Goal: Communication & Community: Ask a question

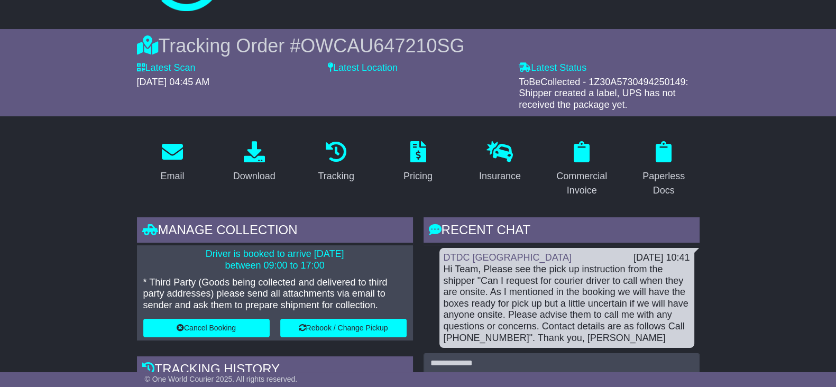
drag, startPoint x: 0, startPoint y: 0, endPoint x: 50, endPoint y: 230, distance: 235.3
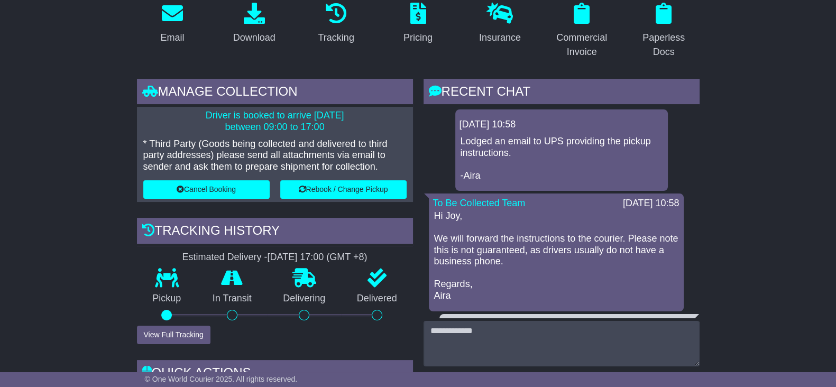
scroll to position [66, 0]
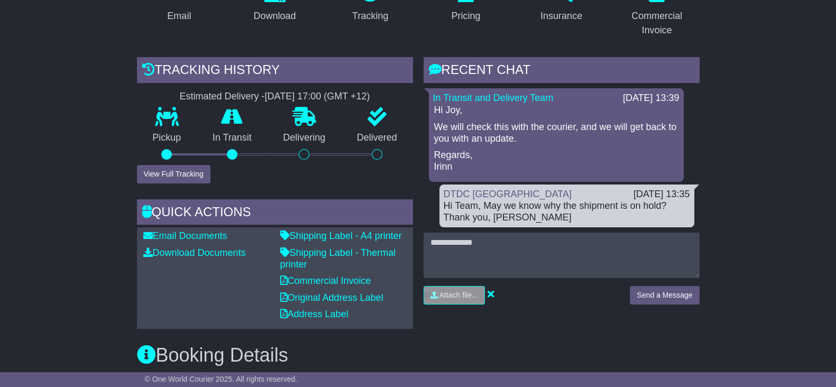
scroll to position [4, 0]
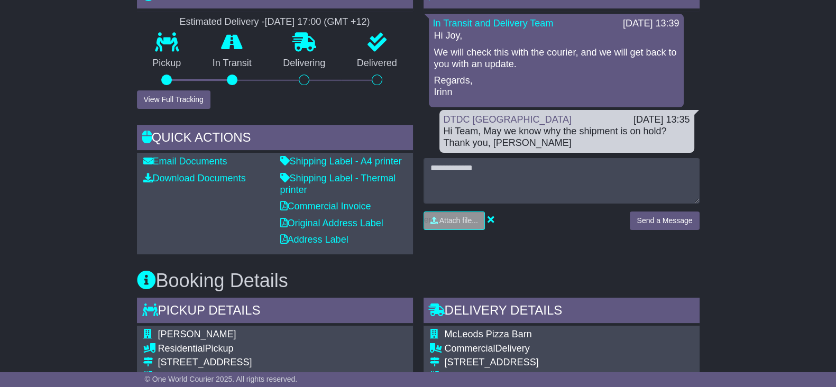
scroll to position [269, 0]
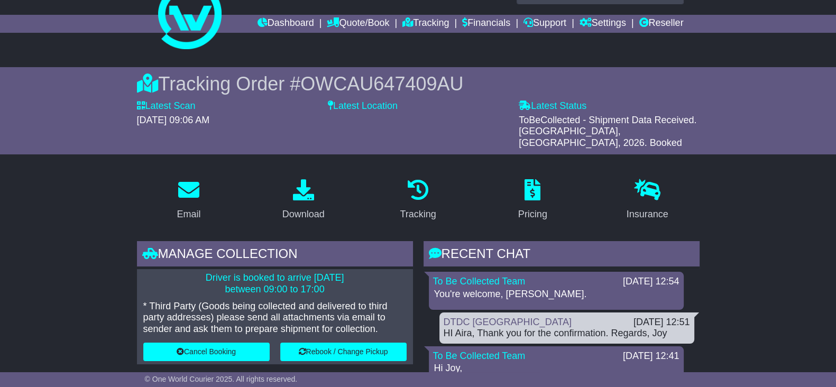
scroll to position [24, 0]
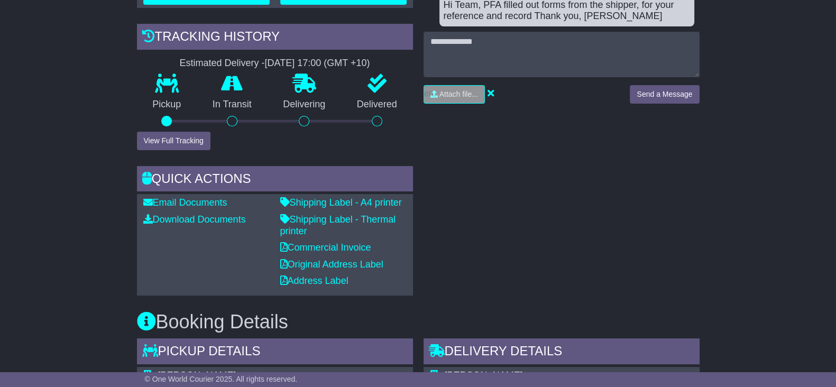
scroll to position [214, 0]
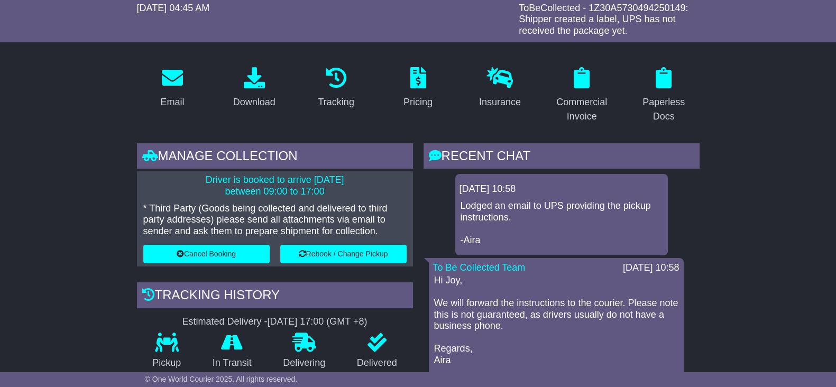
scroll to position [198, 0]
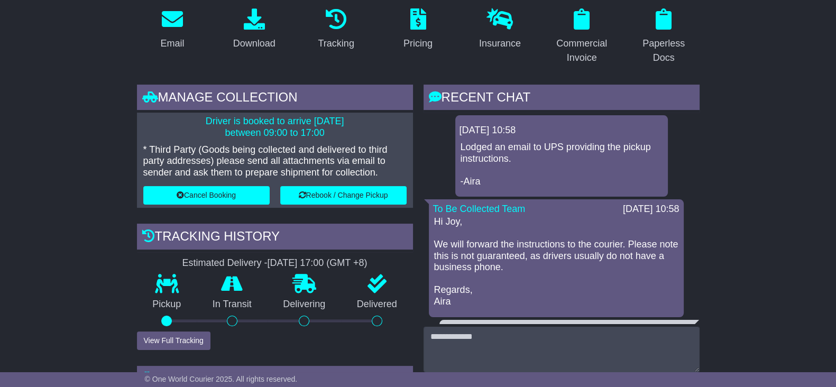
drag, startPoint x: 93, startPoint y: 157, endPoint x: 95, endPoint y: 164, distance: 7.4
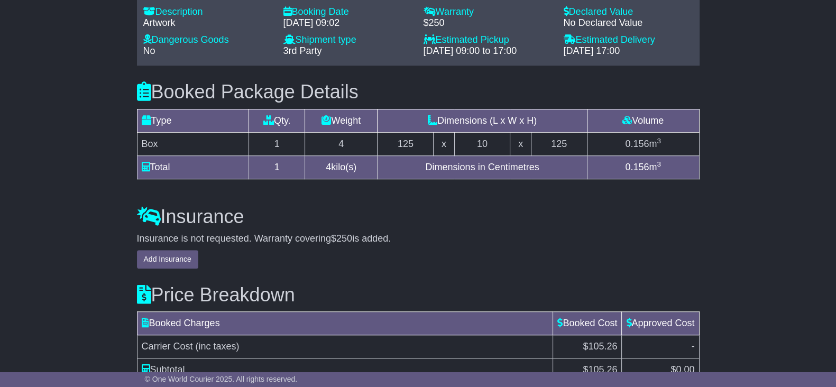
scroll to position [1028, 0]
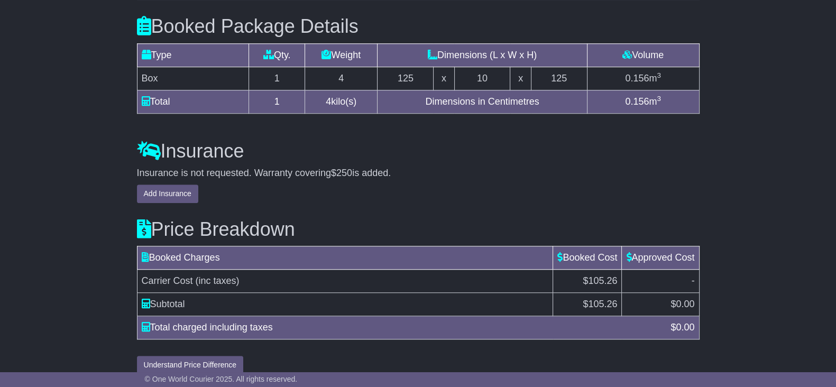
click at [509, 176] on div "Insurance is not requested. Warranty covering $250 is added. Add Insurance" at bounding box center [418, 185] width 563 height 35
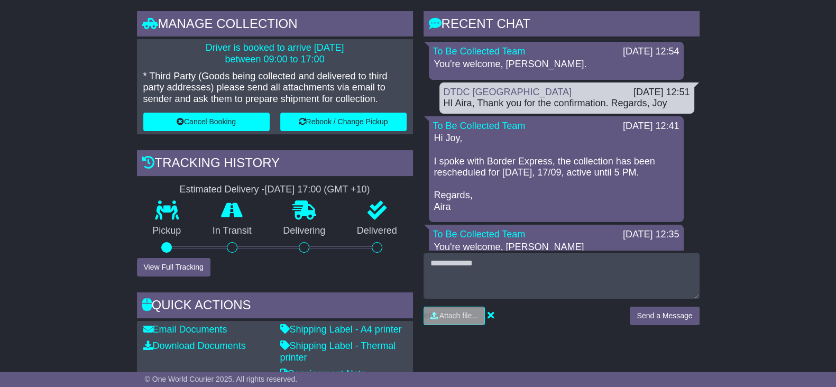
scroll to position [103, 0]
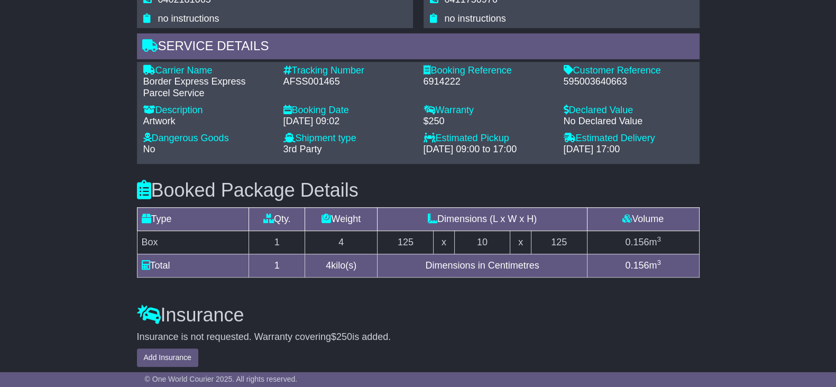
scroll to position [1028, 0]
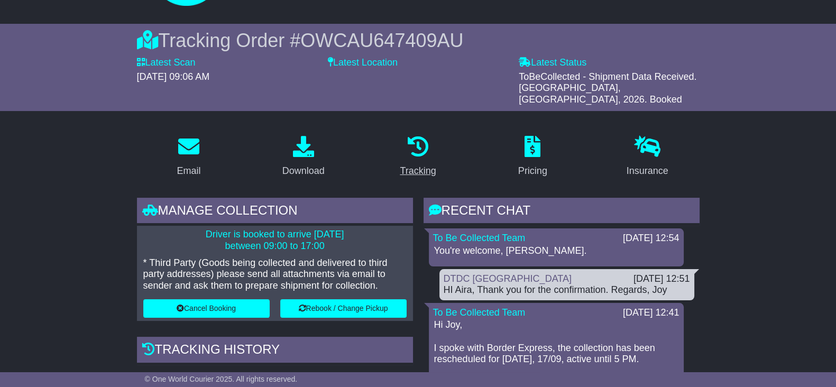
scroll to position [0, 0]
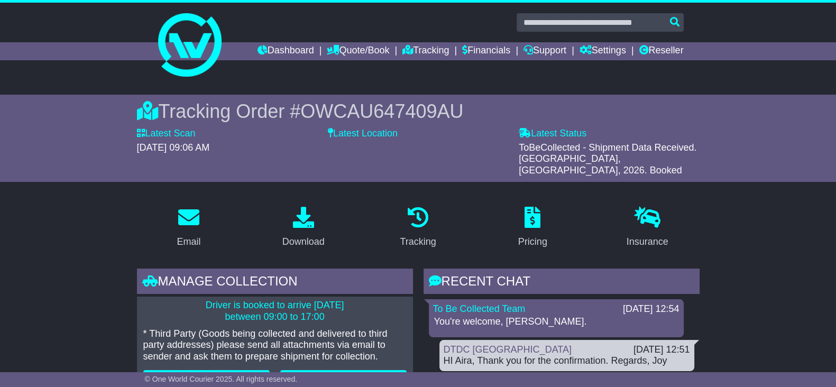
click at [394, 118] on span "OWCAU647409AU" at bounding box center [381, 111] width 163 height 22
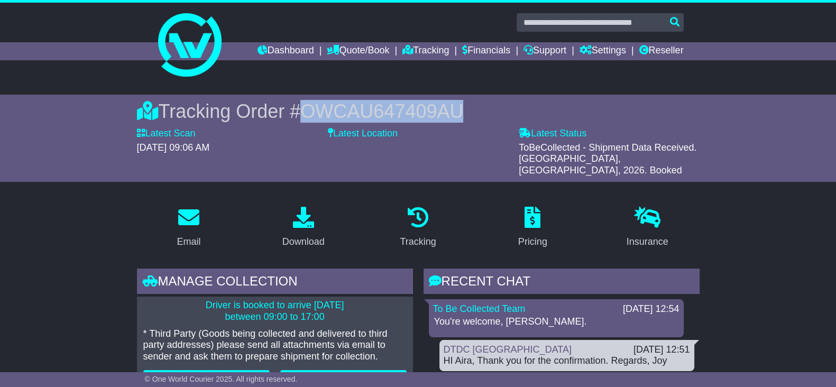
click at [394, 118] on span "OWCAU647409AU" at bounding box center [381, 111] width 163 height 22
copy span "OWCAU647409AU"
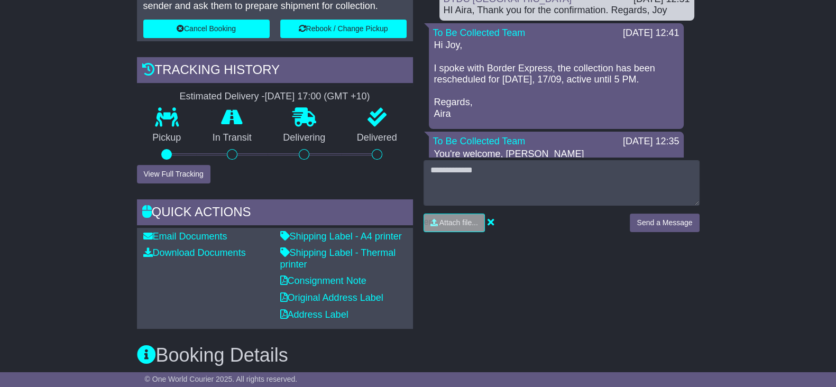
scroll to position [330, 0]
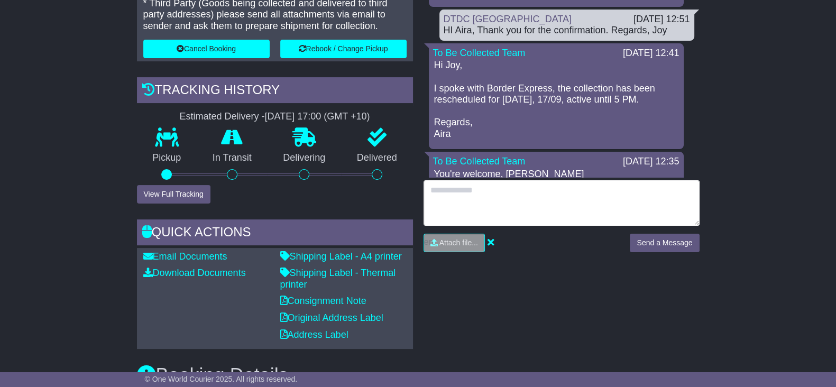
click at [517, 187] on textarea at bounding box center [562, 202] width 276 height 45
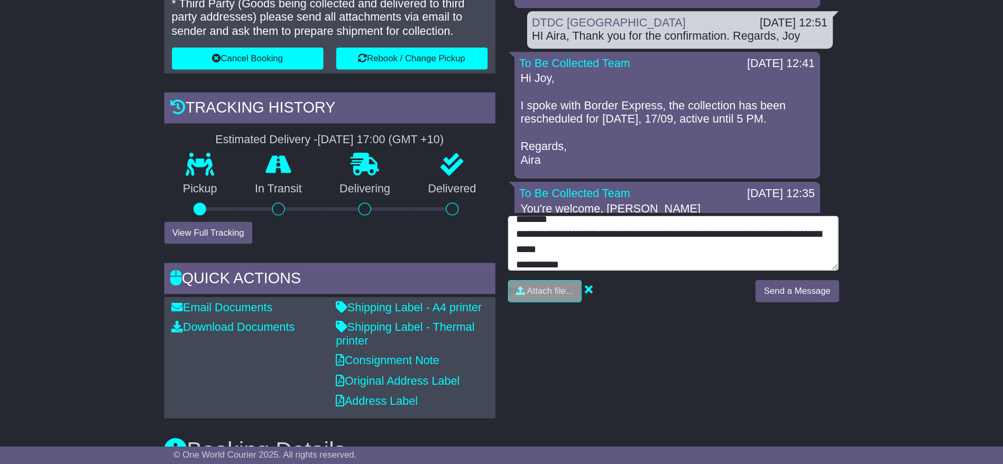
scroll to position [20, 0]
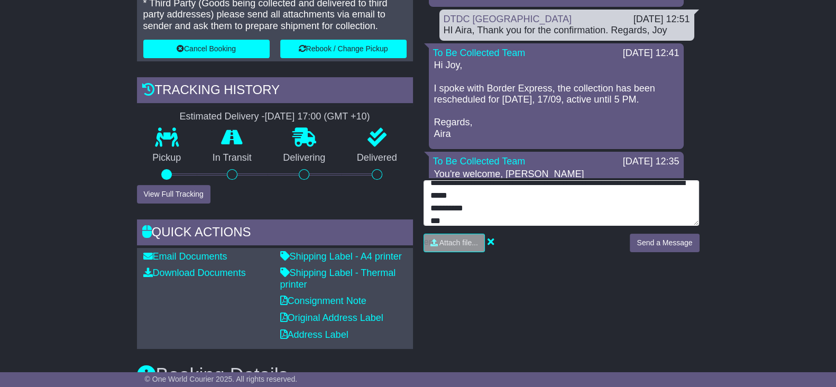
type textarea "**********"
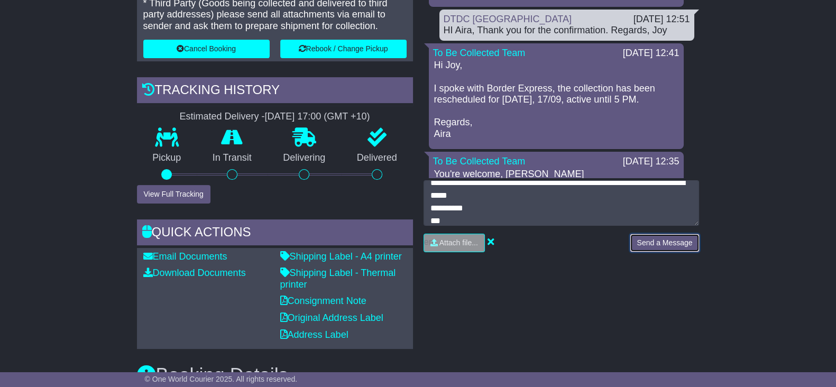
click at [637, 235] on button "Send a Message" at bounding box center [664, 243] width 69 height 19
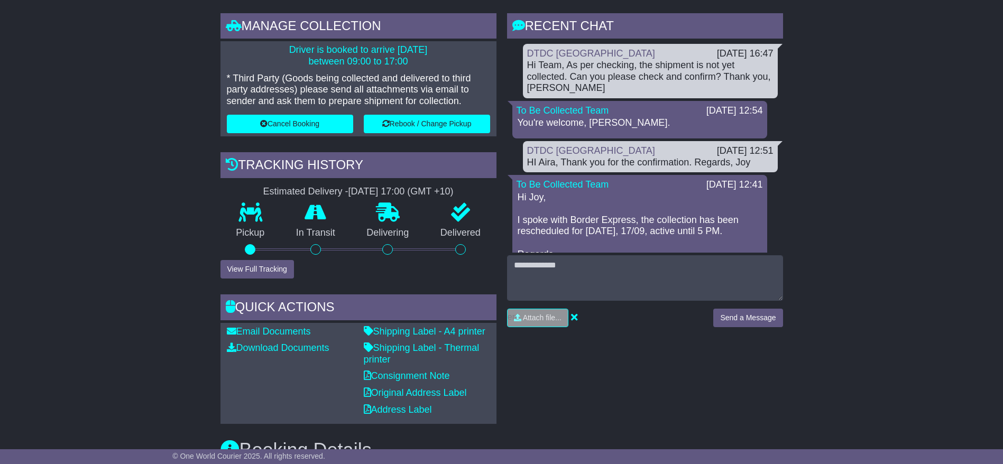
scroll to position [0, 0]
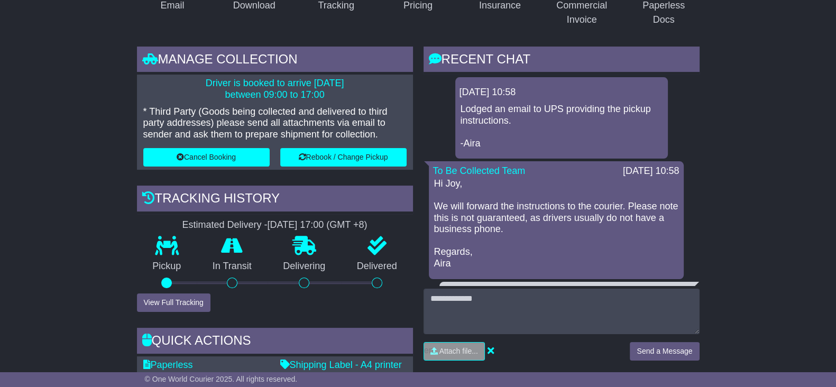
scroll to position [264, 0]
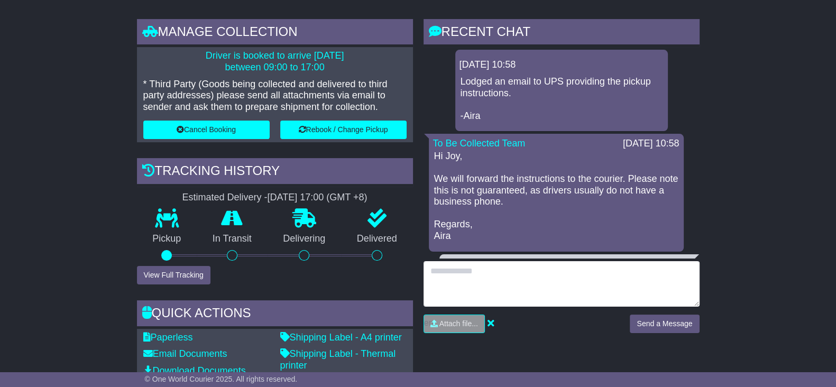
click at [519, 283] on textarea at bounding box center [562, 283] width 276 height 45
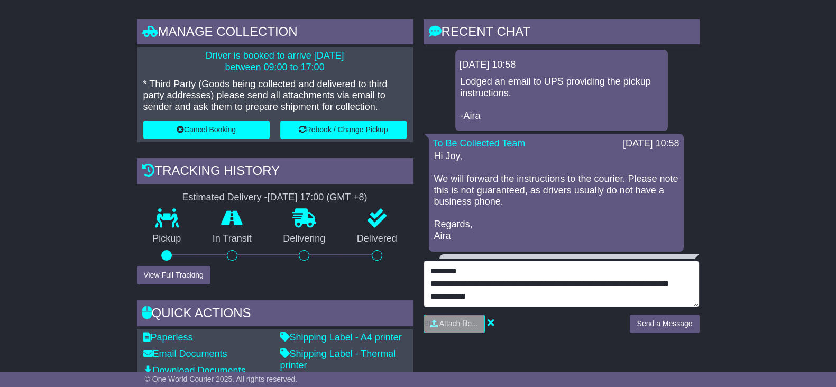
scroll to position [20, 0]
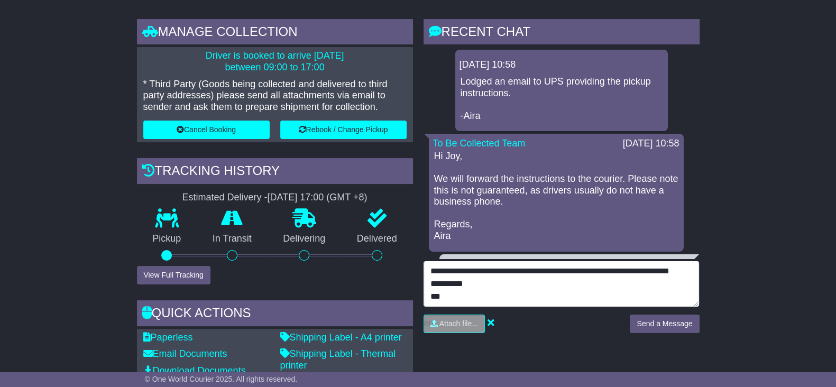
type textarea "**********"
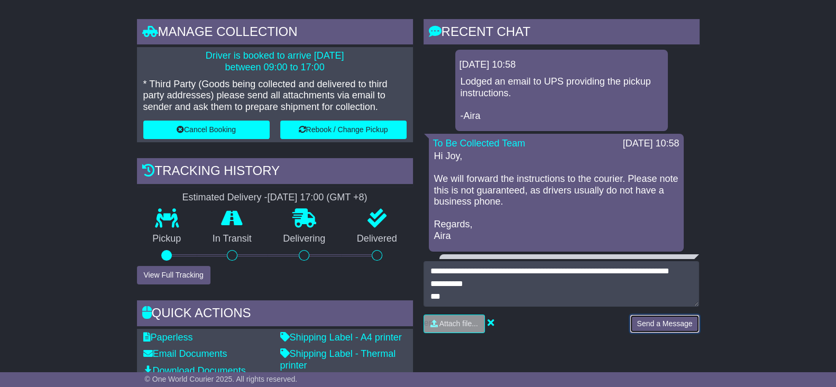
click at [642, 325] on button "Send a Message" at bounding box center [664, 324] width 69 height 19
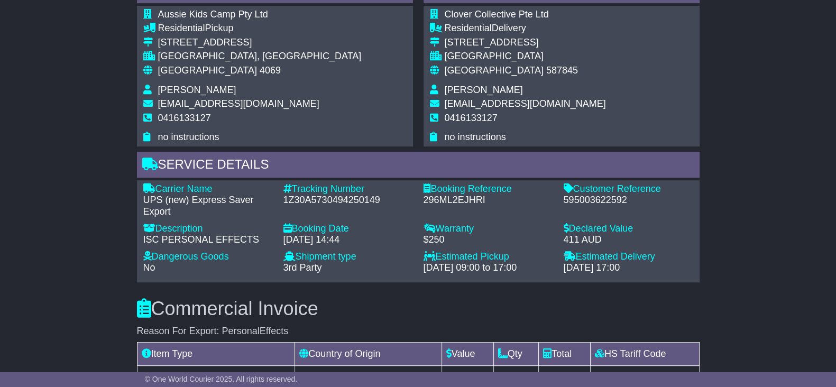
scroll to position [793, 0]
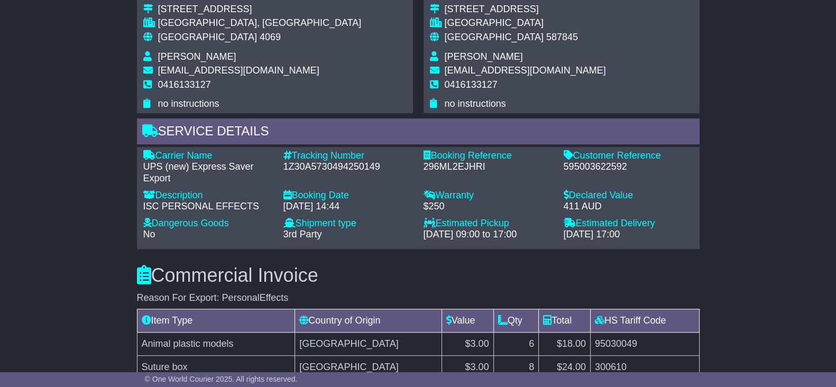
click at [307, 165] on div "1Z30A5730494250149" at bounding box center [348, 167] width 130 height 12
copy div "1Z30A5730494250149"
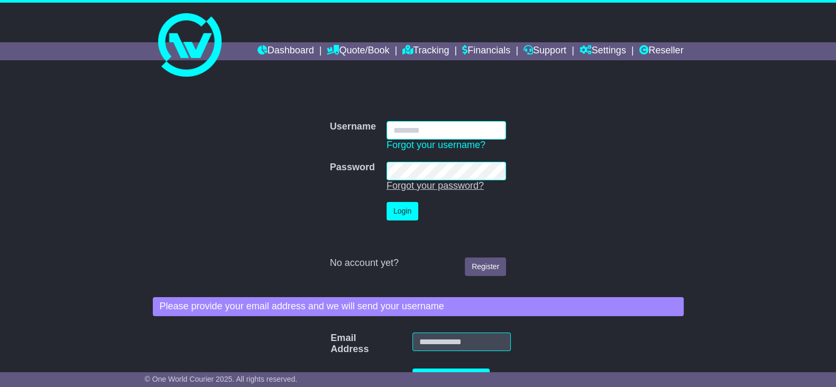
type input "**********"
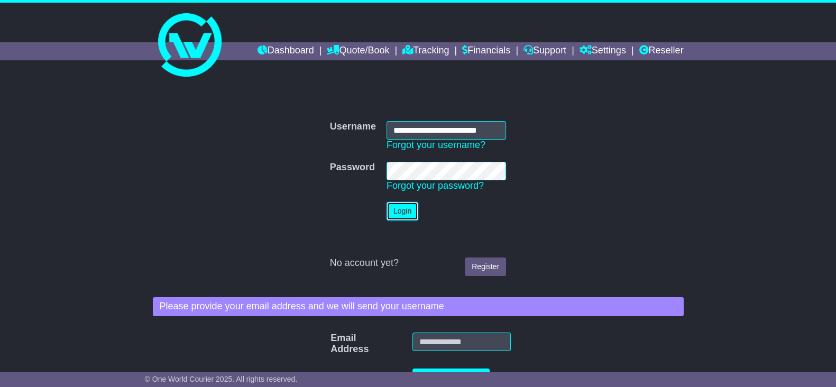
click at [406, 210] on button "Login" at bounding box center [402, 211] width 32 height 19
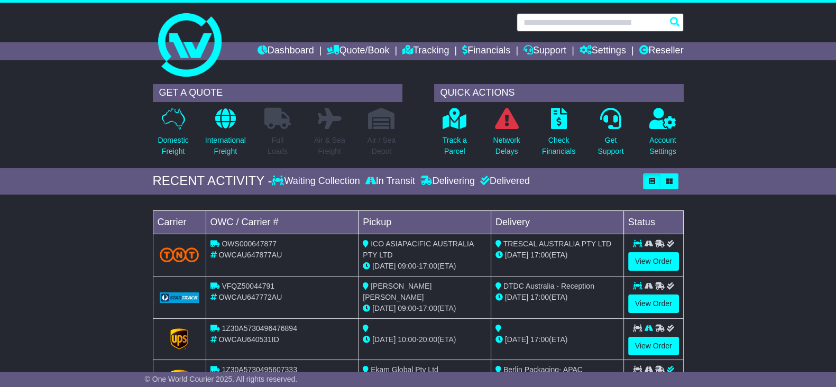
click at [549, 22] on input "text" at bounding box center [600, 22] width 167 height 19
paste input "**********"
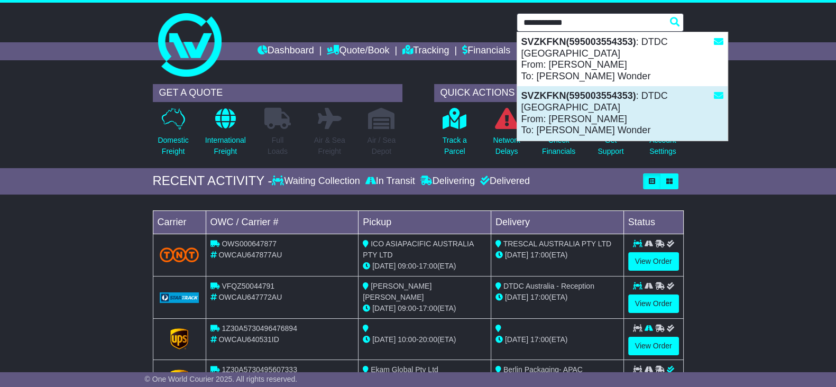
click at [620, 95] on div "SVZKFKN(595003554353) : DTDC [GEOGRAPHIC_DATA] From: [PERSON_NAME] To: [PERSON_…" at bounding box center [622, 113] width 210 height 54
type input "*******"
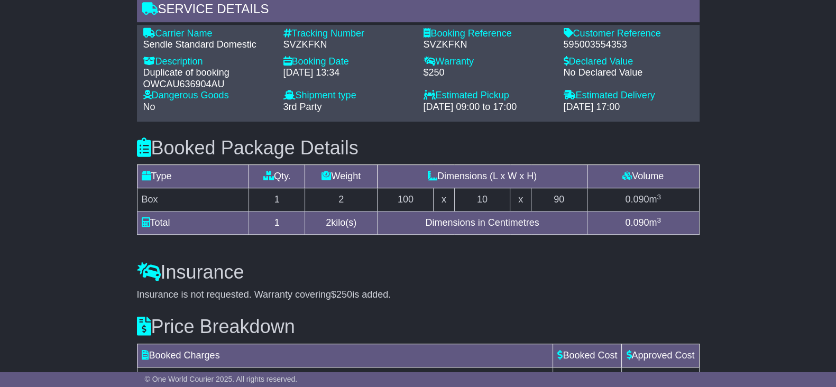
scroll to position [698, 0]
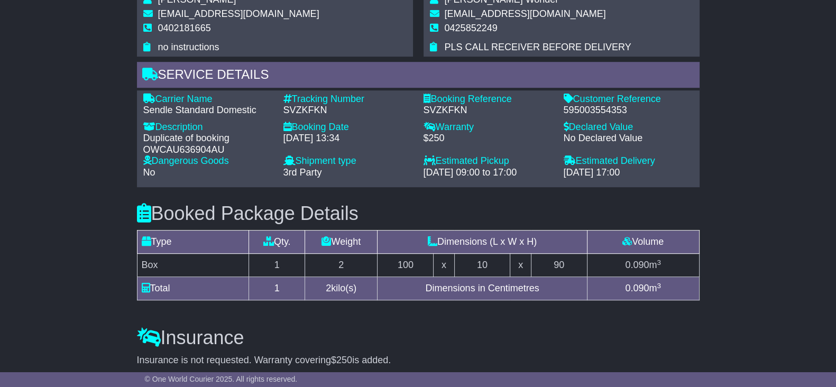
drag, startPoint x: 789, startPoint y: 131, endPoint x: 787, endPoint y: 154, distance: 23.4
click at [790, 132] on div "Email Download Tracking Pricing Insurance" at bounding box center [418, 9] width 836 height 1116
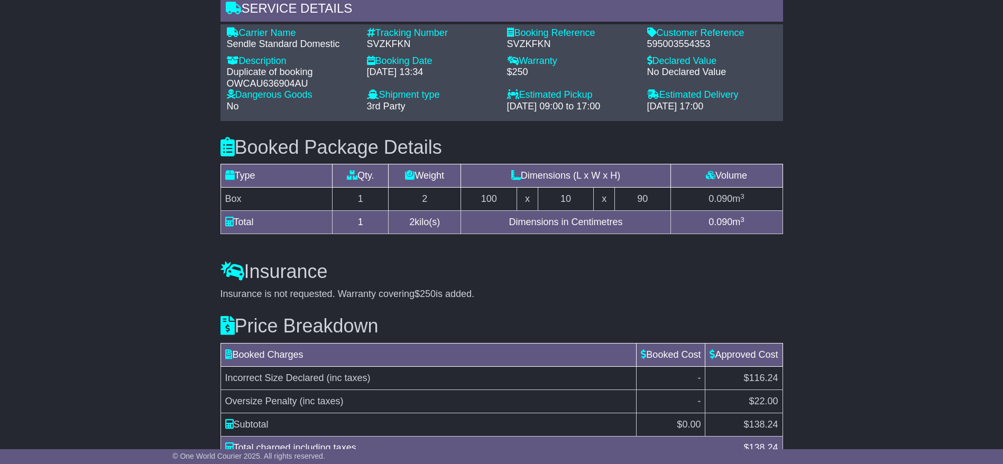
scroll to position [670, 0]
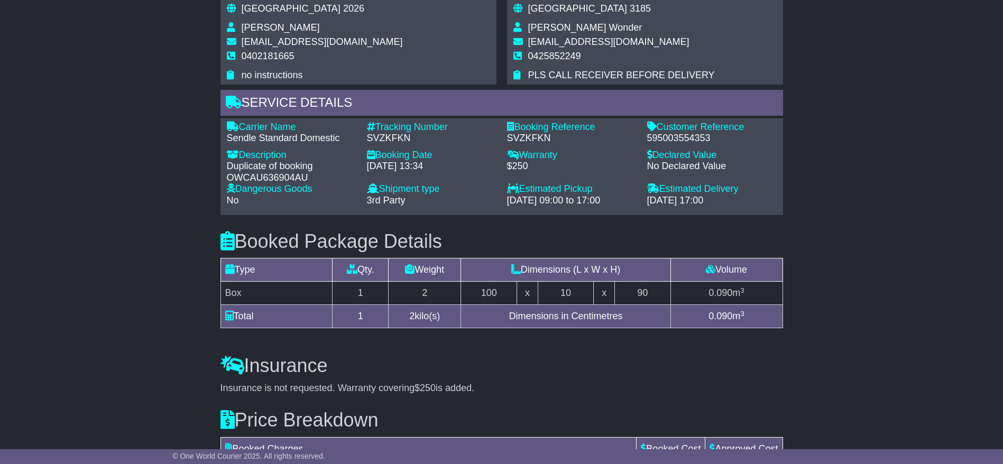
click at [714, 173] on div "Declared Value - No Declared Value" at bounding box center [712, 164] width 140 height 29
drag, startPoint x: 901, startPoint y: 191, endPoint x: 900, endPoint y: 197, distance: 6.4
click at [835, 191] on div "Email Download Tracking Pricing Insurance" at bounding box center [501, 37] width 1003 height 1116
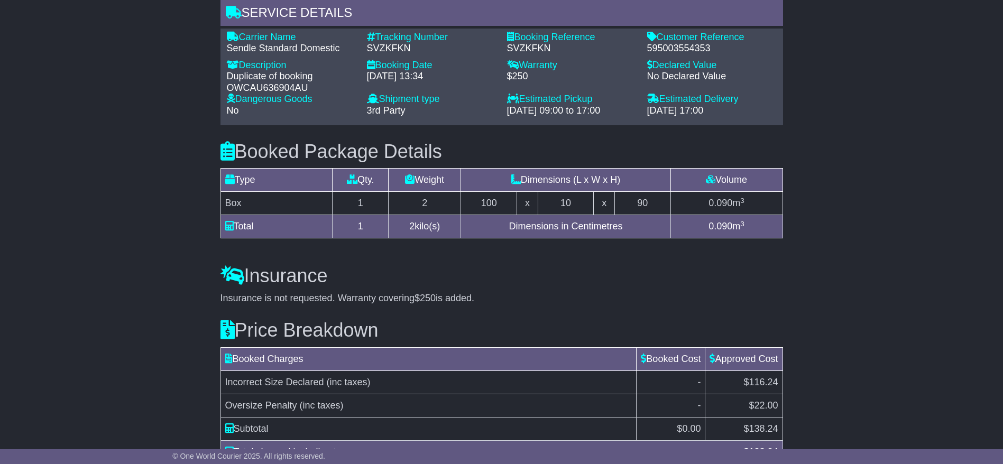
scroll to position [777, 0]
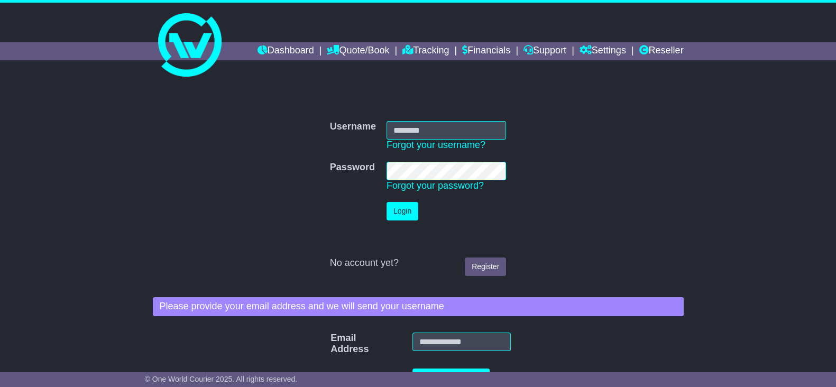
click at [426, 131] on input "Username" at bounding box center [445, 130] width 119 height 19
type input "**********"
click at [395, 213] on button "Login" at bounding box center [402, 211] width 32 height 19
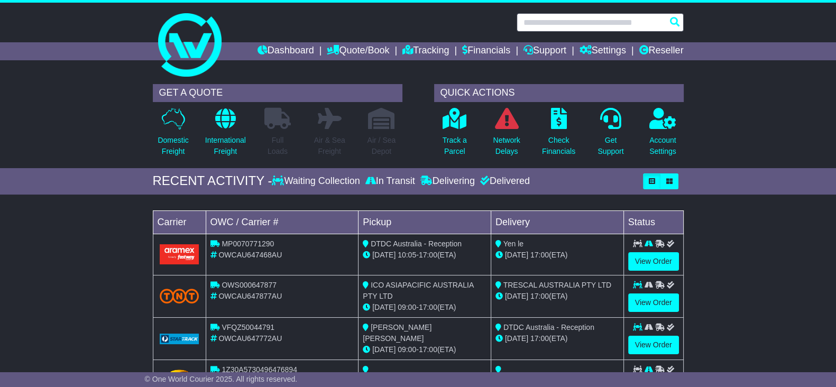
click at [605, 21] on input "text" at bounding box center [600, 22] width 167 height 19
paste input "**********"
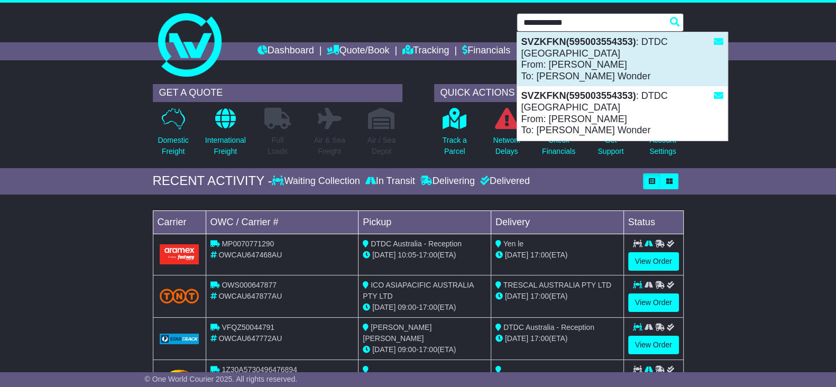
click at [634, 54] on div "SVZKFKN(595003554353) : DTDC [GEOGRAPHIC_DATA] From: [PERSON_NAME] To: [PERSON_…" at bounding box center [622, 59] width 210 height 54
type input "*******"
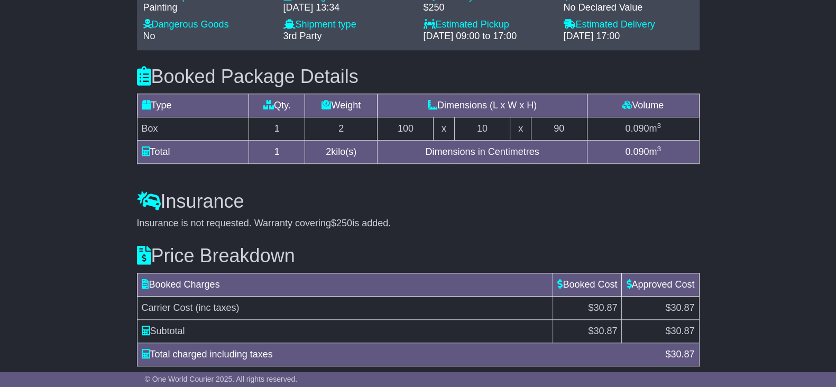
scroll to position [901, 0]
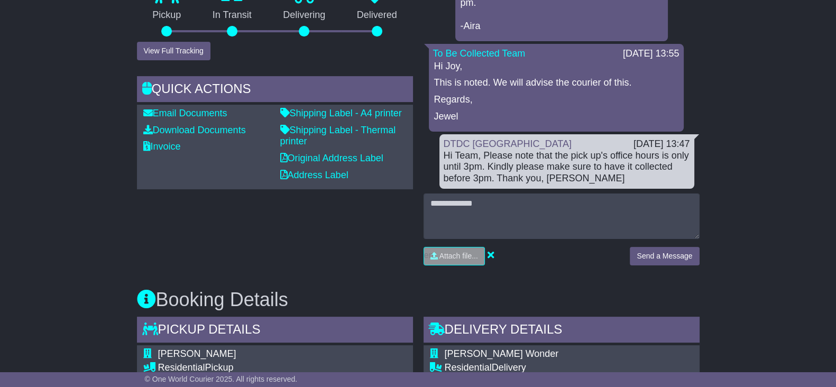
scroll to position [570, 0]
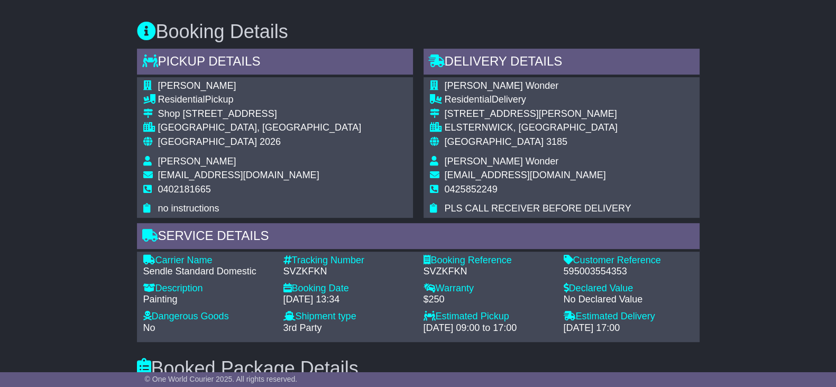
click at [727, 157] on div "Email Download Tracking Pricing Insurance" at bounding box center [418, 155] width 836 height 1086
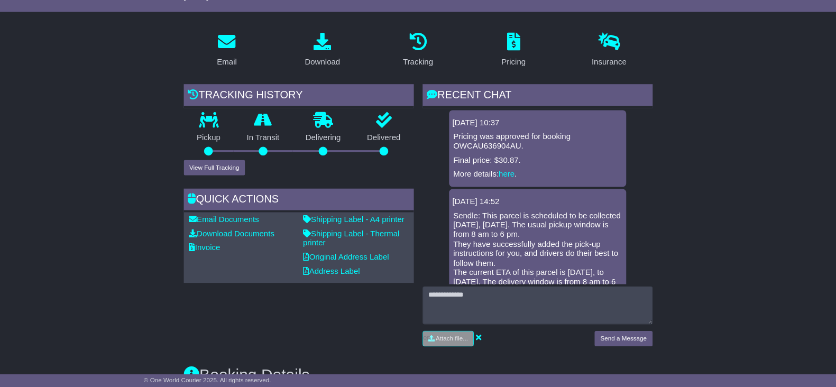
scroll to position [397, 0]
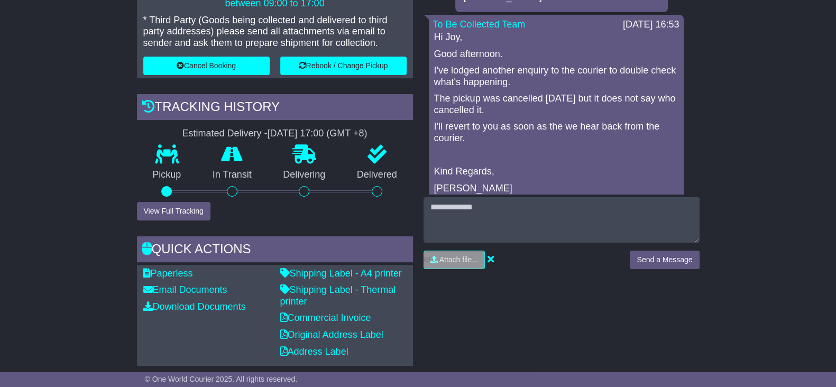
scroll to position [264, 0]
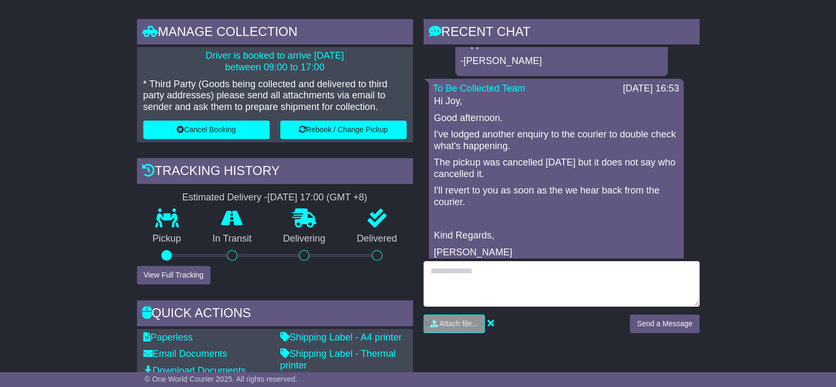
click at [556, 287] on textarea at bounding box center [562, 283] width 276 height 45
type textarea "**********"
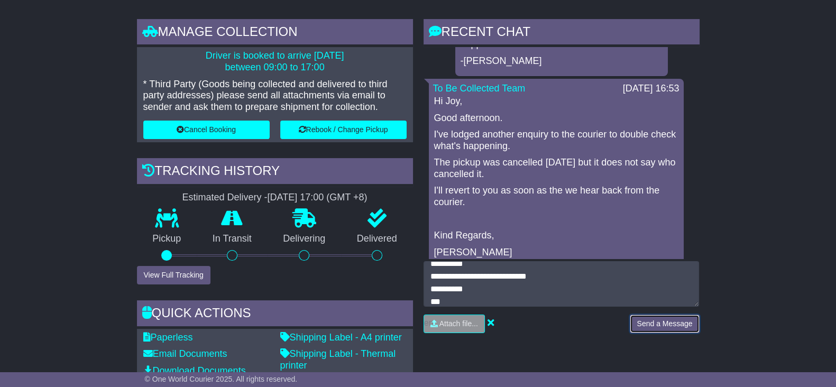
click at [676, 328] on button "Send a Message" at bounding box center [664, 324] width 69 height 19
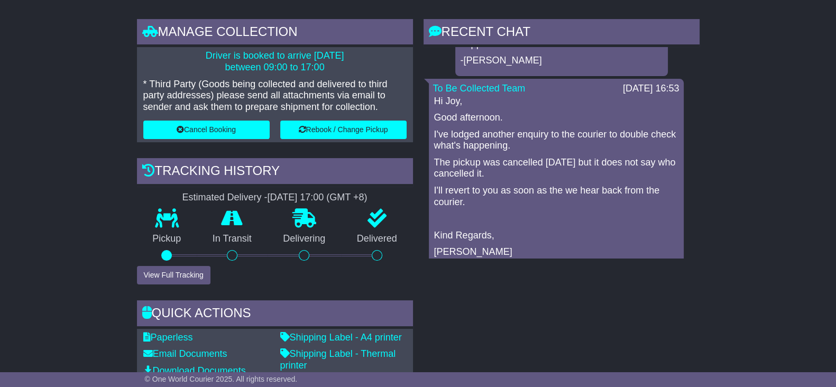
scroll to position [66, 0]
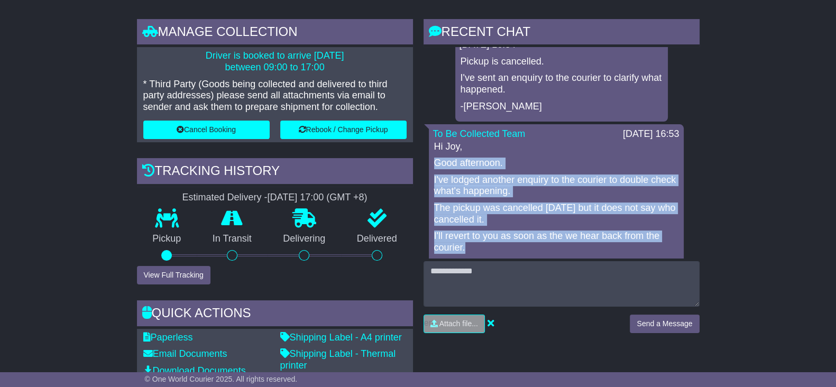
drag, startPoint x: 471, startPoint y: 236, endPoint x: 431, endPoint y: 149, distance: 96.0
click at [431, 149] on div "To Be Collected Team 17 Sep 2025 16:53 Hi Joy, Good afternoon. I've lodged anot…" at bounding box center [556, 218] width 255 height 189
copy div "Good afternoon. I've lodged another enquiry to the courier to double check what…"
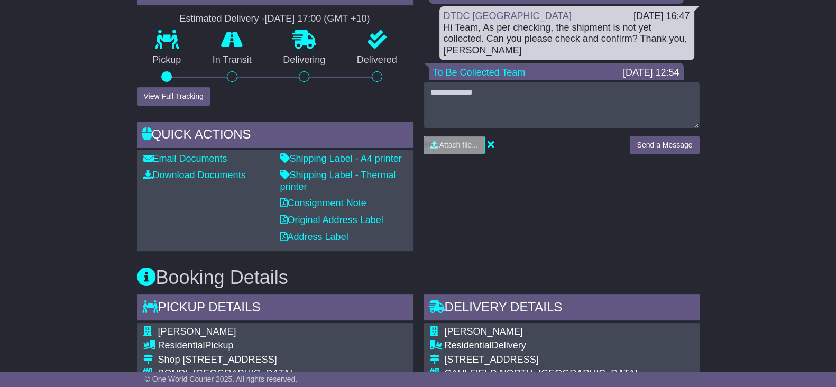
scroll to position [528, 0]
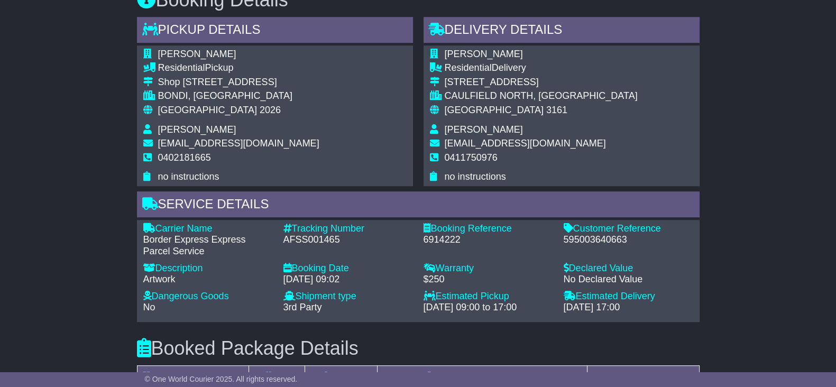
scroll to position [727, 0]
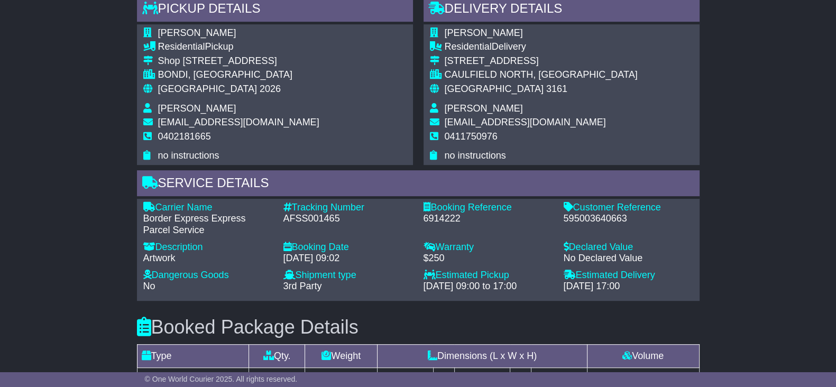
click at [307, 213] on div "AFSS001465" at bounding box center [348, 219] width 130 height 12
click at [302, 213] on div "AFSS001465" at bounding box center [348, 219] width 130 height 12
click at [19, 206] on div "Email Download Tracking Pricing Insurance" at bounding box center [418, 76] width 836 height 1210
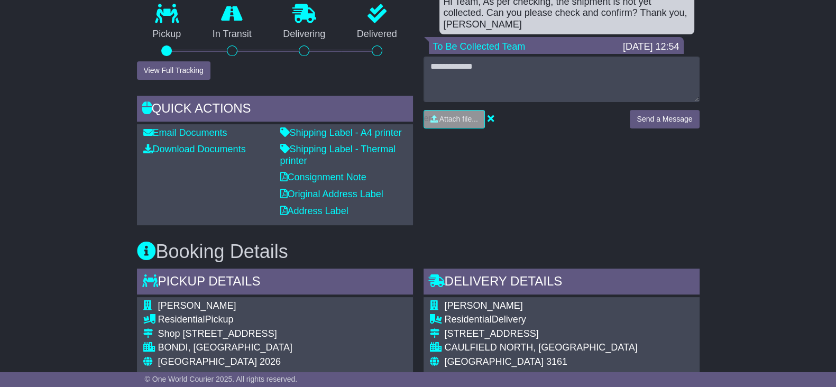
scroll to position [397, 0]
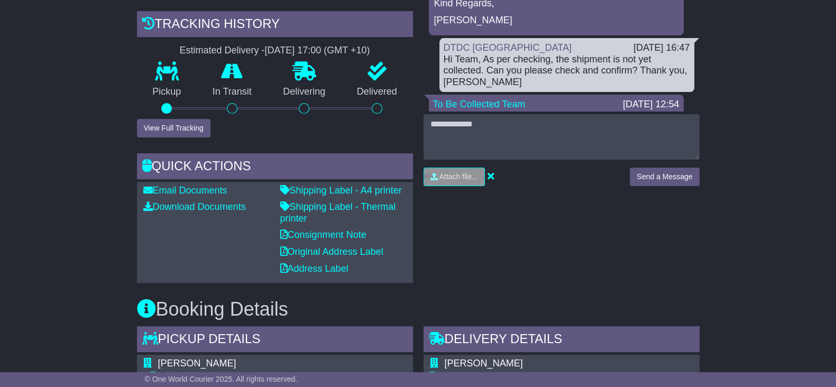
drag, startPoint x: 61, startPoint y: 196, endPoint x: 91, endPoint y: 171, distance: 39.1
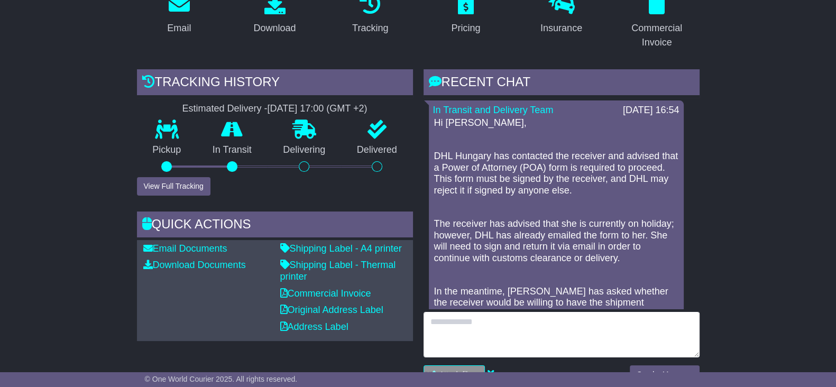
click at [492, 327] on textarea at bounding box center [562, 334] width 276 height 45
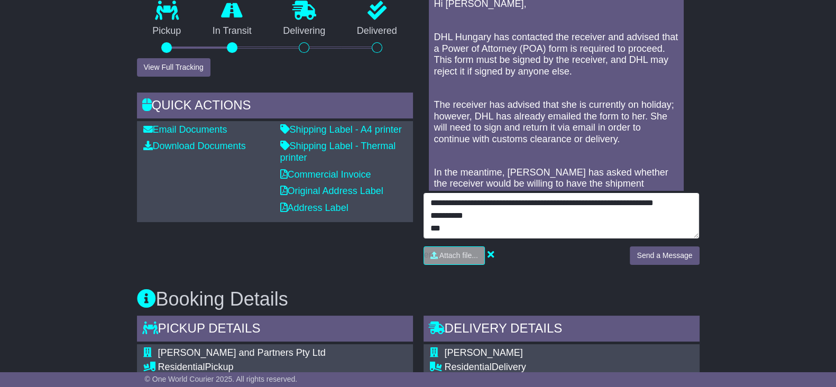
scroll to position [330, 0]
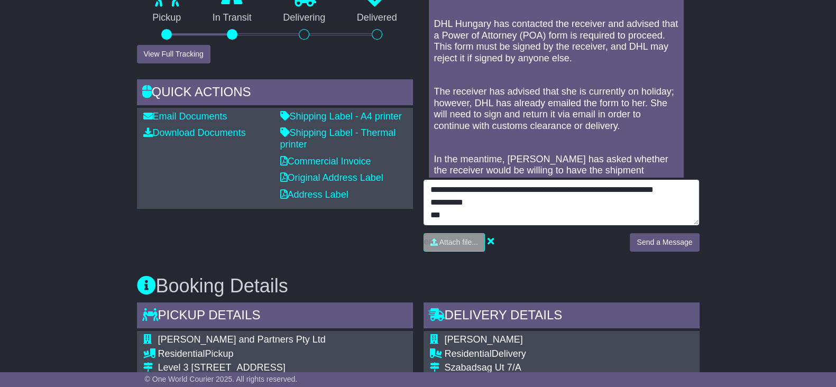
type textarea "**********"
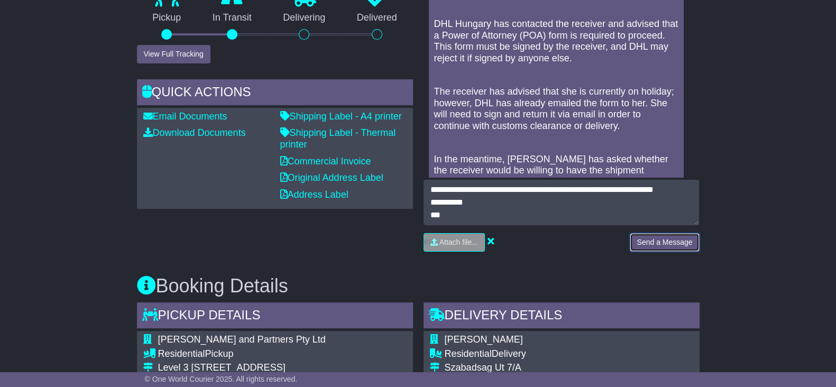
click at [647, 243] on button "Send a Message" at bounding box center [664, 242] width 69 height 19
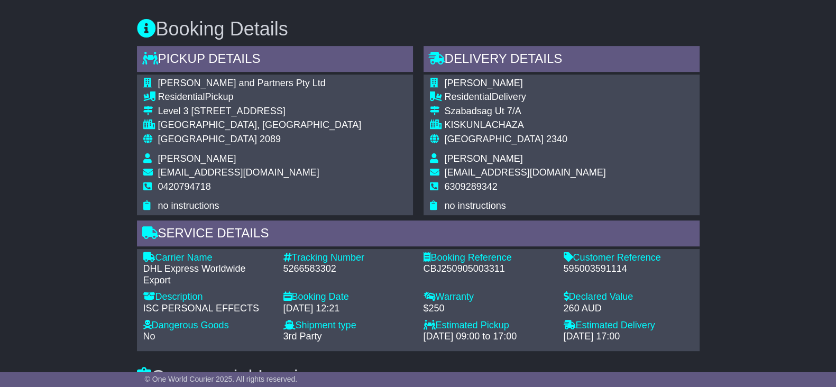
scroll to position [595, 0]
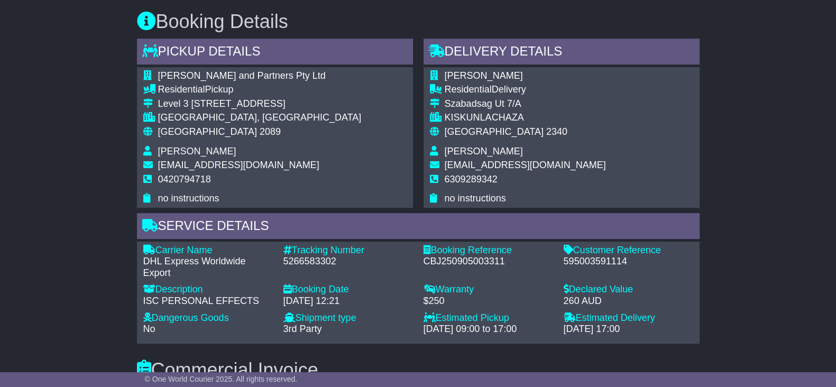
click at [592, 260] on div "595003591114" at bounding box center [629, 262] width 130 height 12
copy div "595003591114"
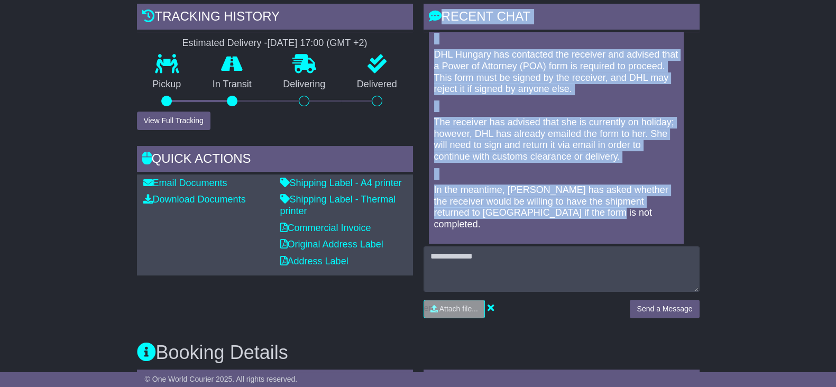
scroll to position [0, 0]
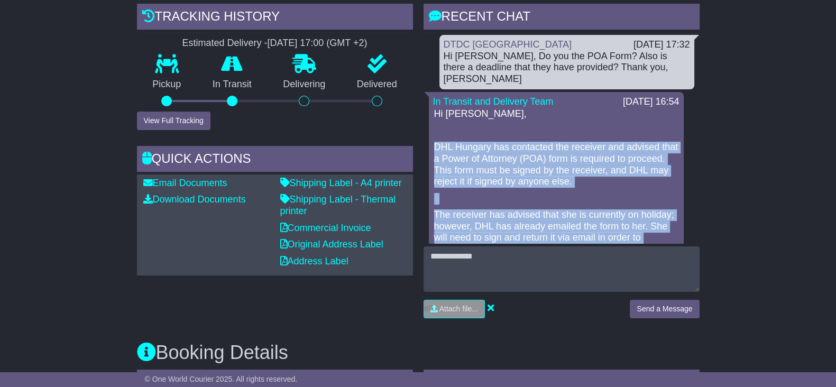
drag, startPoint x: 595, startPoint y: 163, endPoint x: 423, endPoint y: 137, distance: 173.9
copy div "DHL Hungary has contacted the receiver and advised that a Power of Attorney (PO…"
click at [580, 151] on p "DHL Hungary has contacted the receiver and advised that a Power of Attorney (PO…" at bounding box center [556, 164] width 244 height 45
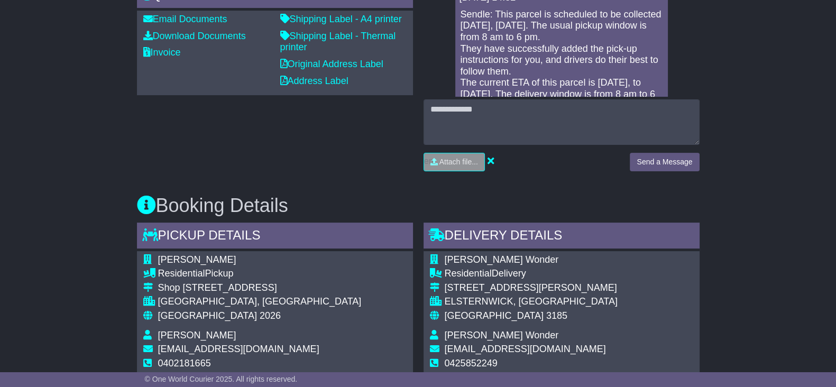
click at [48, 188] on div "Email Download Tracking Pricing Insurance" at bounding box center [418, 329] width 836 height 1086
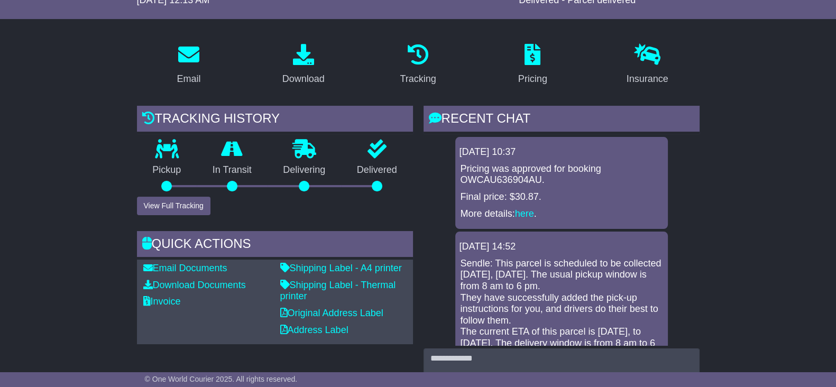
scroll to position [132, 0]
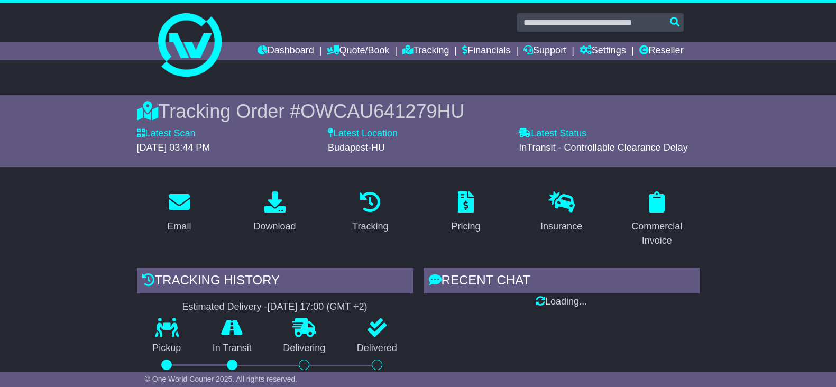
scroll to position [264, 0]
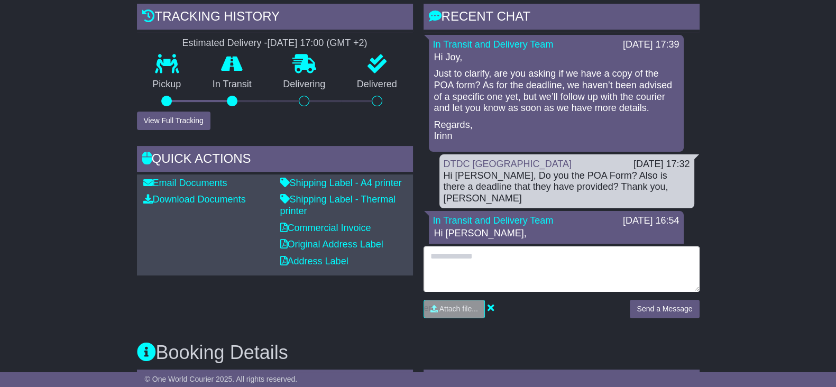
click at [503, 262] on textarea at bounding box center [562, 268] width 276 height 45
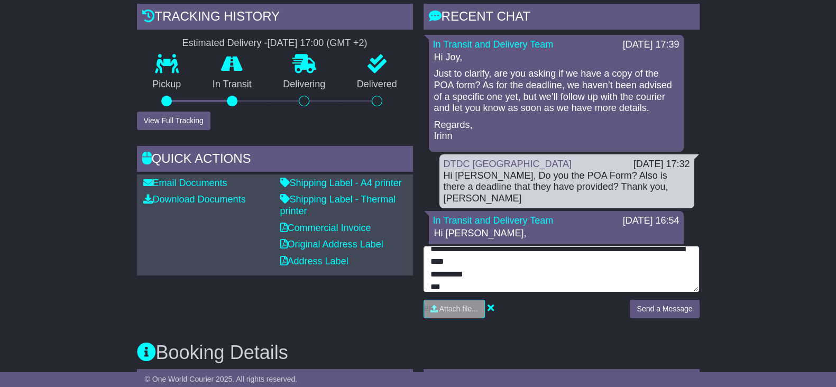
type textarea "**********"
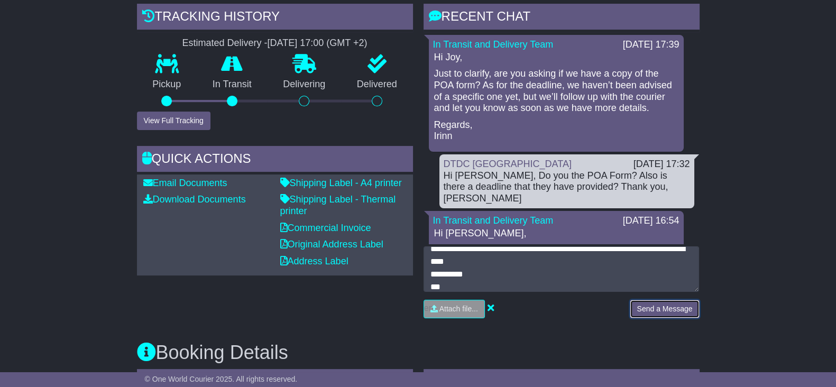
click at [637, 305] on button "Send a Message" at bounding box center [664, 309] width 69 height 19
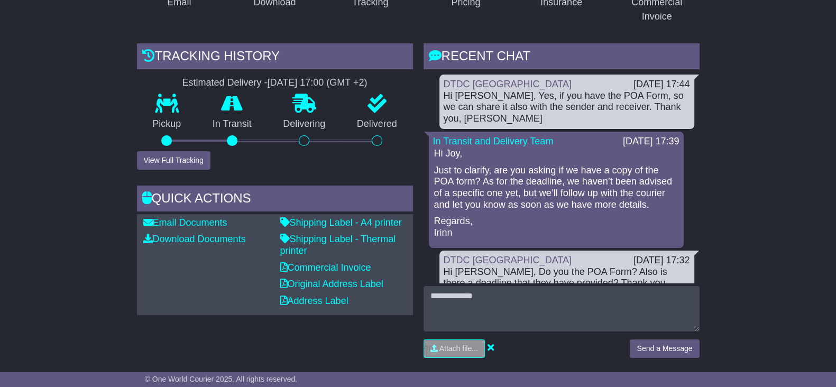
scroll to position [198, 0]
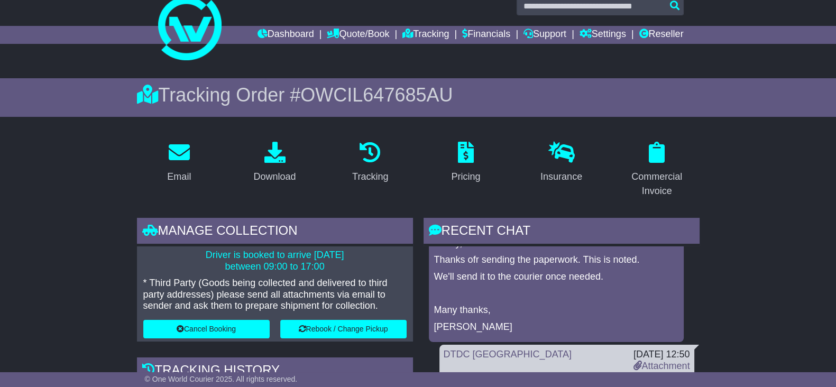
scroll to position [15, 0]
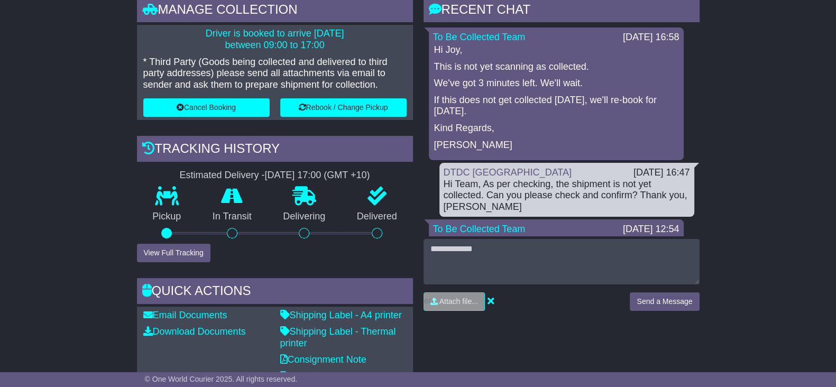
scroll to position [198, 0]
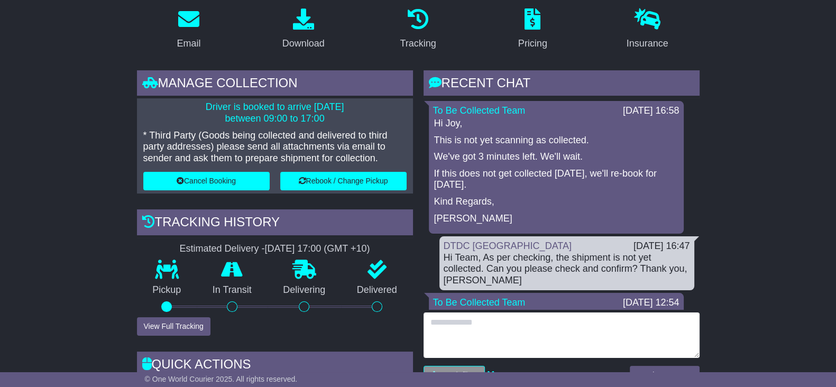
click at [498, 323] on textarea at bounding box center [562, 334] width 276 height 45
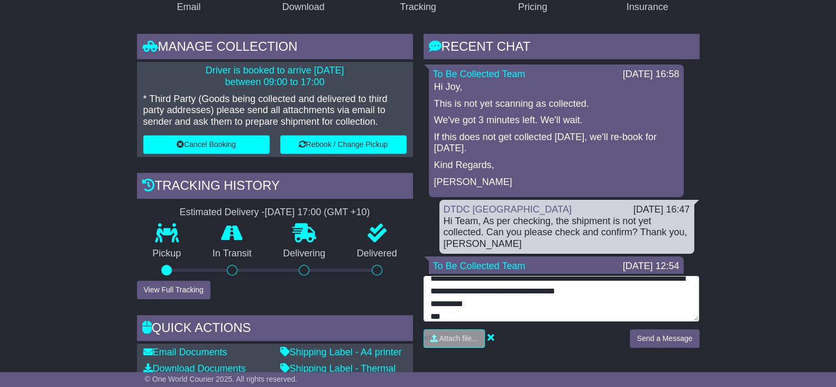
scroll to position [264, 0]
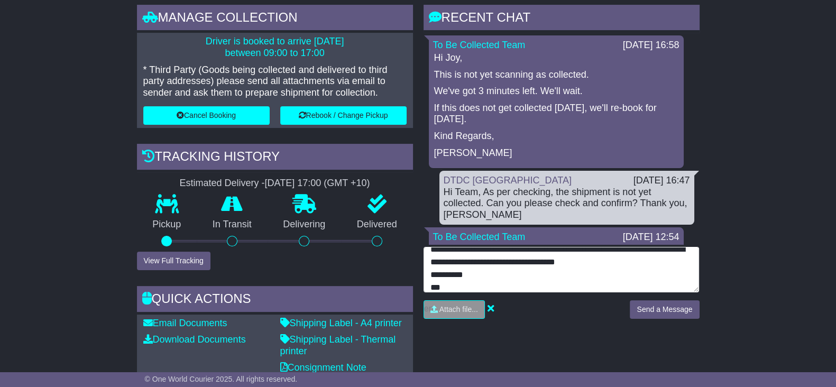
type textarea "**********"
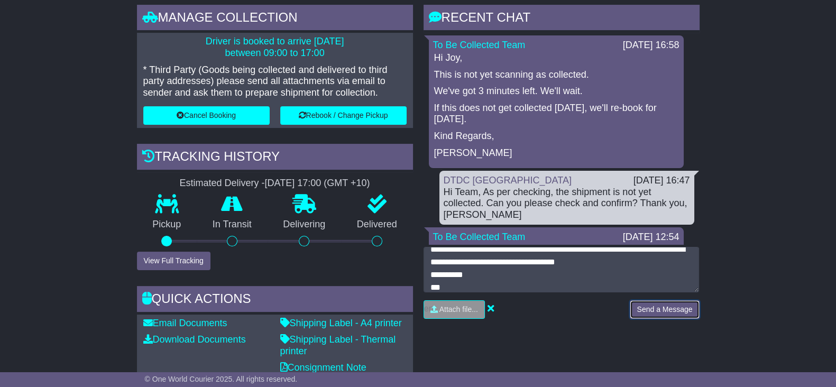
click at [663, 301] on button "Send a Message" at bounding box center [664, 309] width 69 height 19
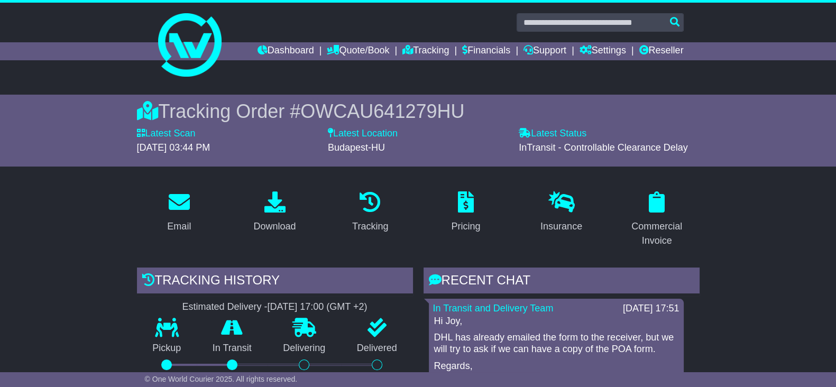
scroll to position [198, 0]
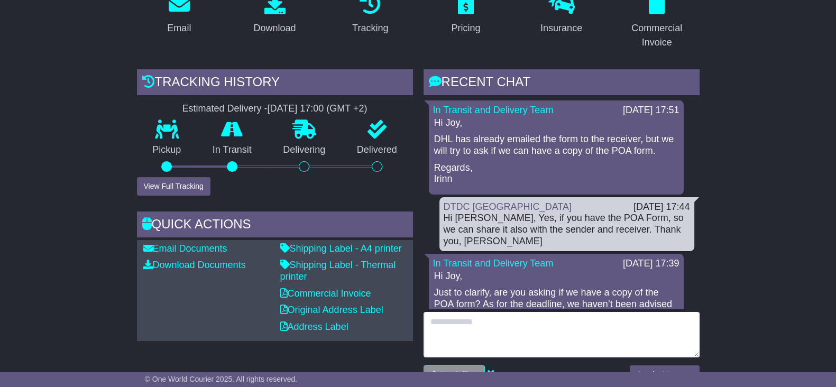
click at [472, 338] on textarea at bounding box center [562, 334] width 276 height 45
paste textarea "**********"
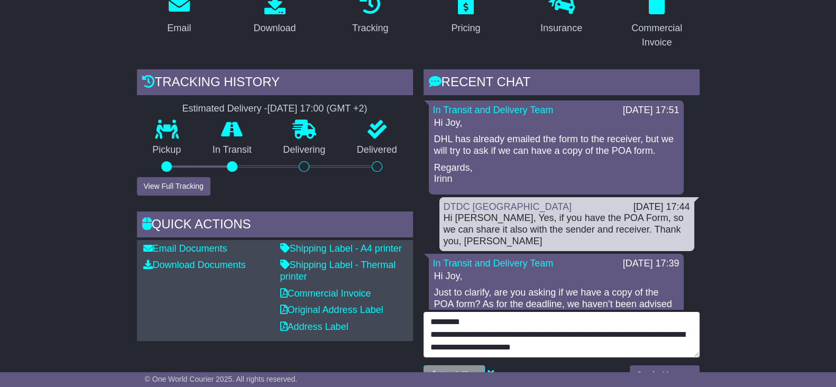
scroll to position [7, 0]
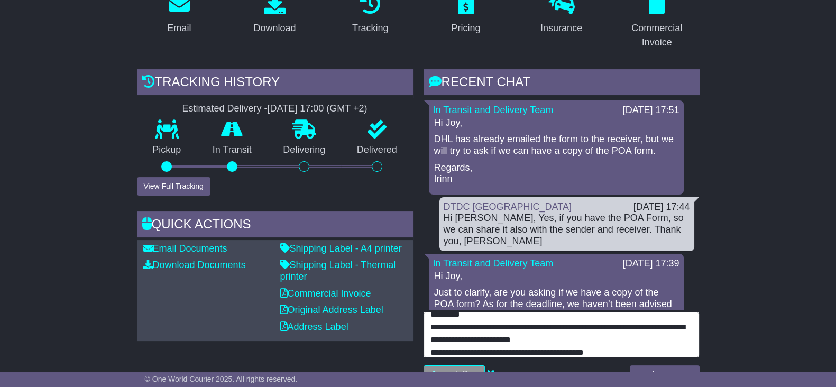
click at [609, 338] on textarea "**********" at bounding box center [562, 334] width 276 height 45
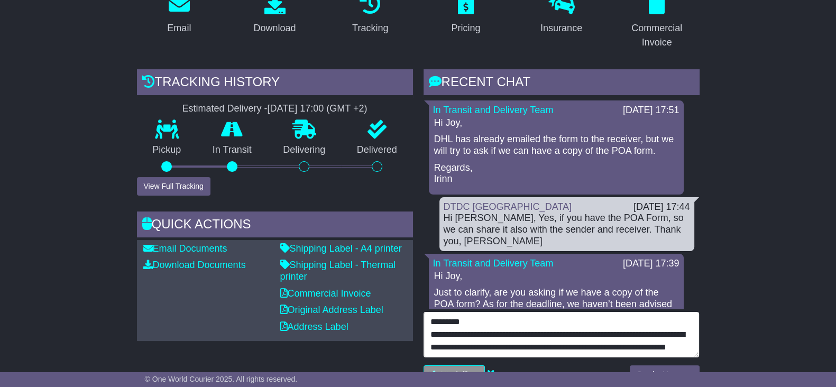
scroll to position [13, 0]
click at [523, 346] on textarea "**********" at bounding box center [562, 334] width 276 height 45
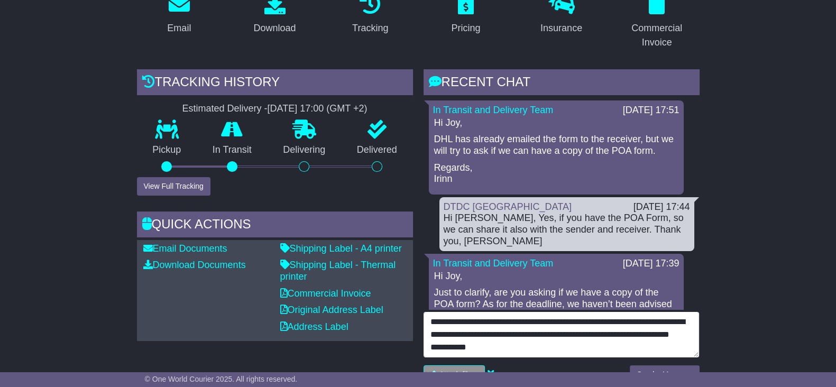
scroll to position [33, 0]
click at [541, 327] on textarea "**********" at bounding box center [562, 334] width 276 height 45
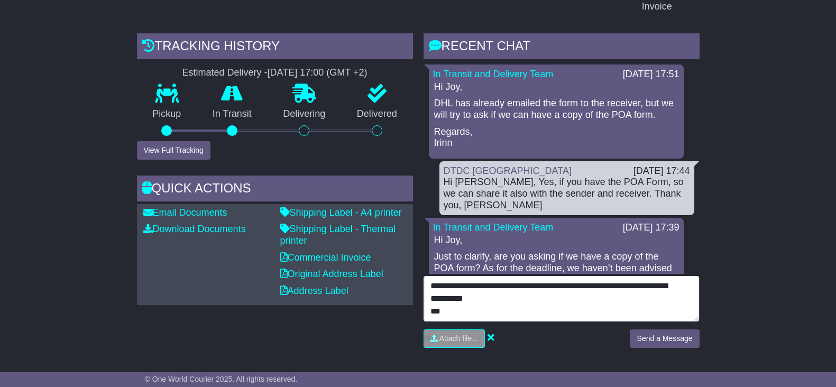
scroll to position [264, 0]
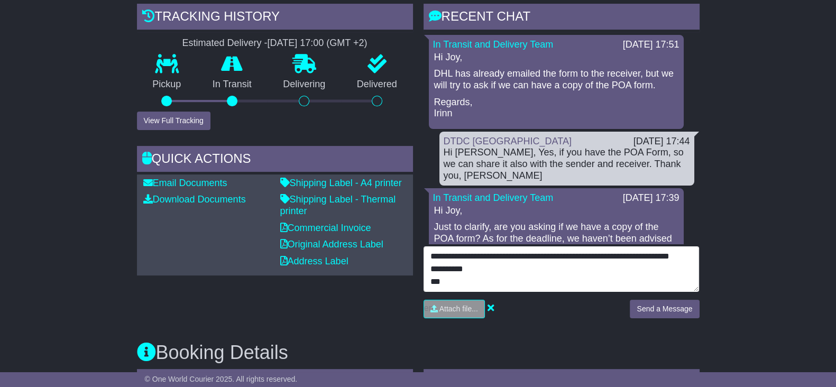
type textarea "**********"
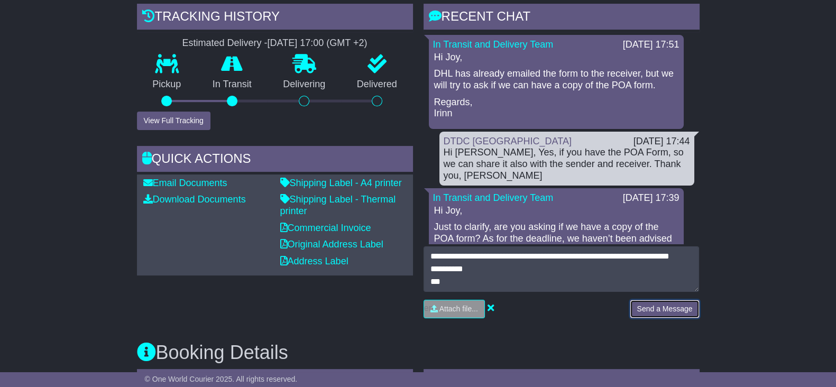
drag, startPoint x: 677, startPoint y: 307, endPoint x: 666, endPoint y: 308, distance: 10.6
click at [676, 306] on button "Send a Message" at bounding box center [664, 309] width 69 height 19
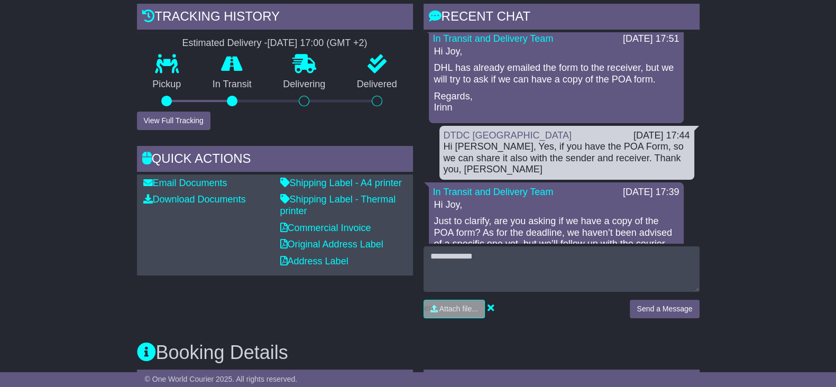
scroll to position [0, 0]
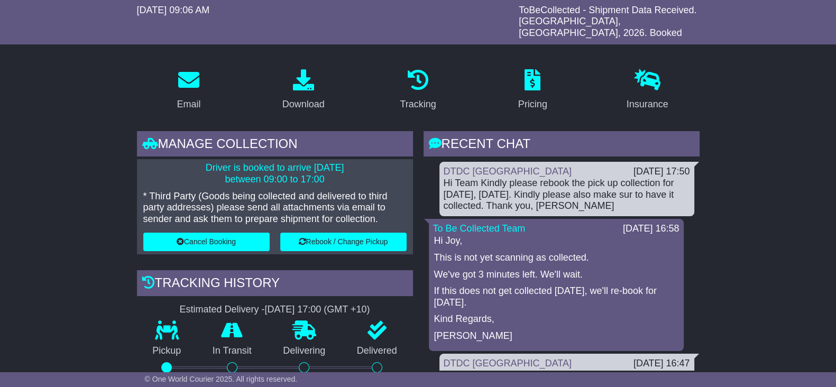
scroll to position [132, 0]
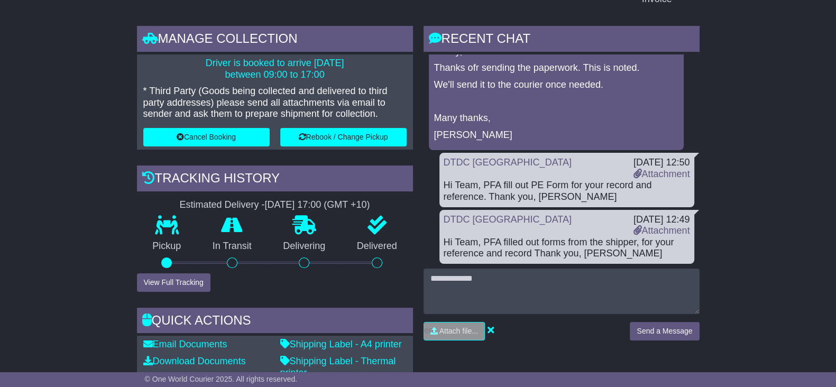
scroll to position [214, 0]
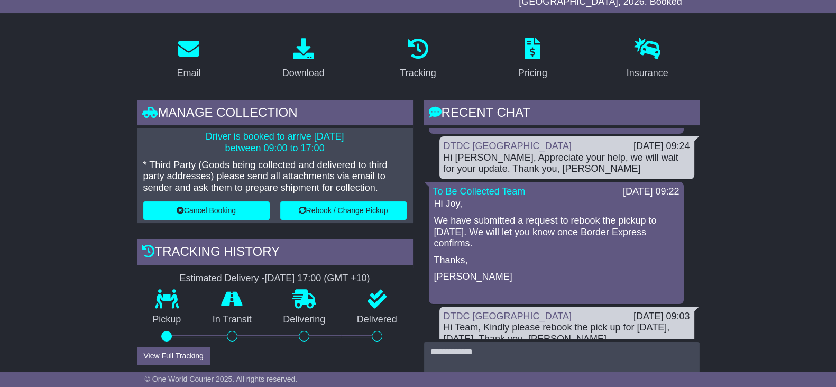
scroll to position [264, 0]
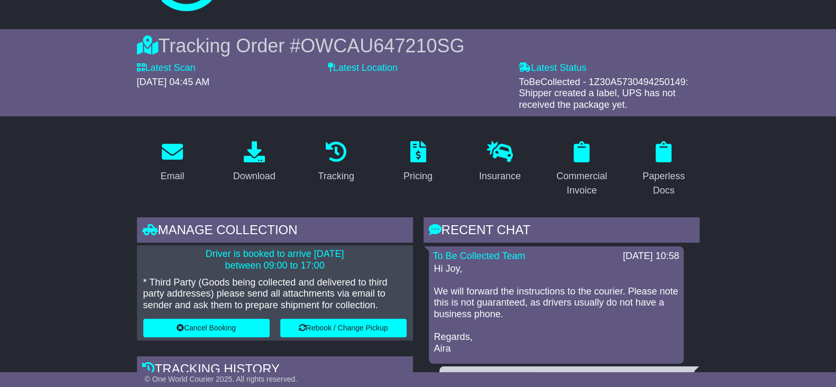
scroll to position [198, 0]
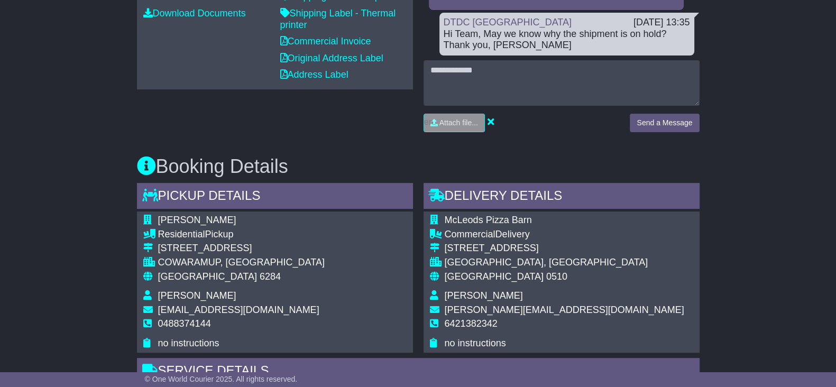
scroll to position [467, 0]
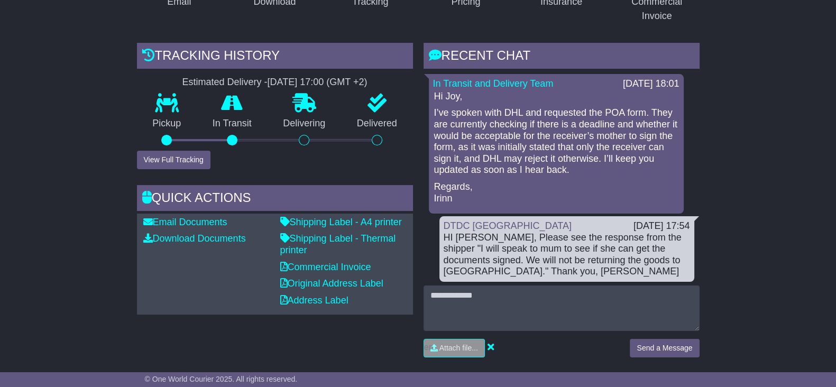
scroll to position [198, 0]
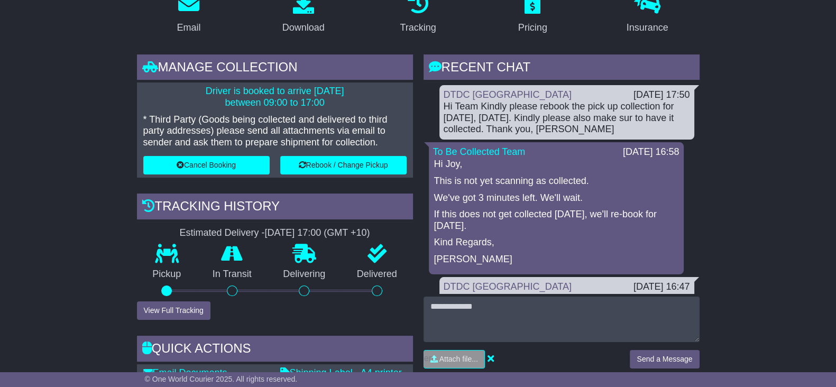
scroll to position [132, 0]
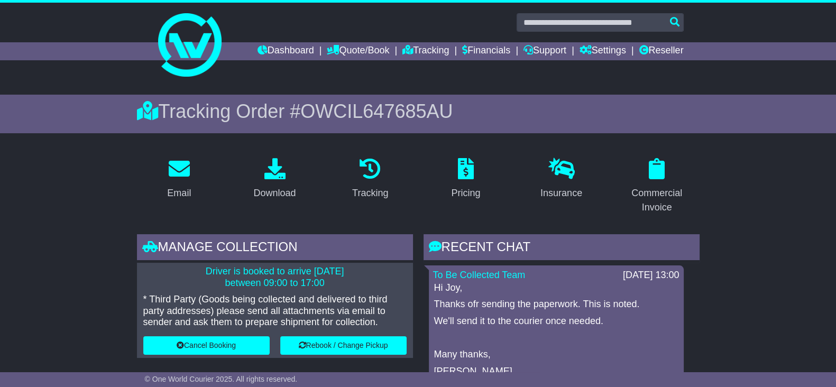
scroll to position [214, 0]
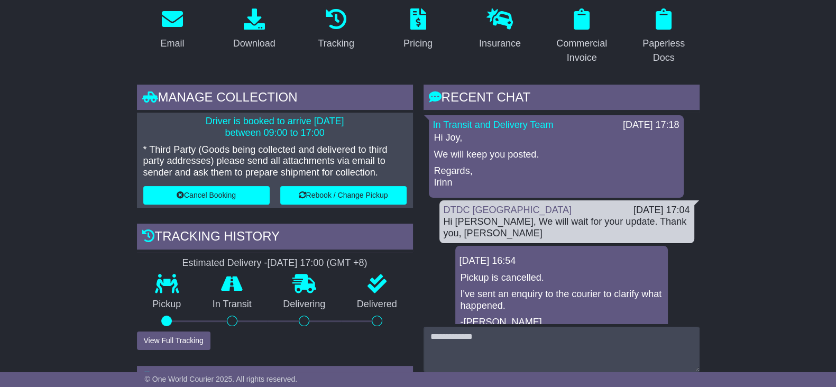
drag, startPoint x: 23, startPoint y: 182, endPoint x: 29, endPoint y: 81, distance: 101.7
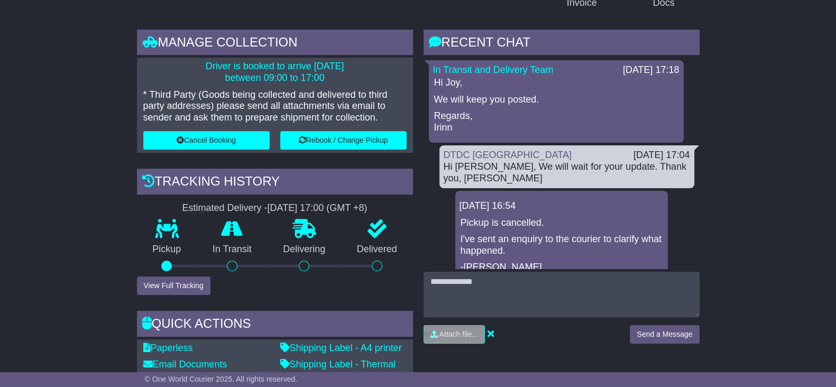
scroll to position [330, 0]
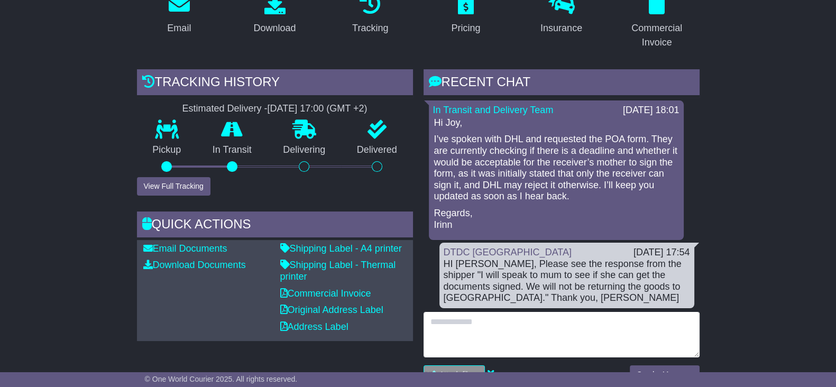
click at [502, 332] on textarea at bounding box center [562, 334] width 276 height 45
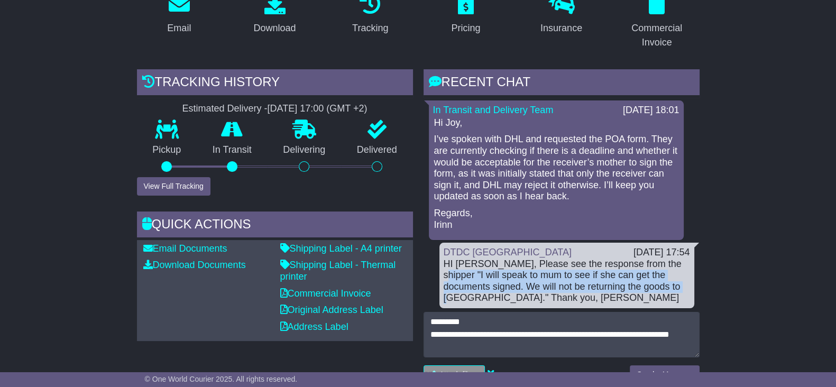
drag, startPoint x: 662, startPoint y: 262, endPoint x: 669, endPoint y: 289, distance: 28.0
click at [671, 286] on div "HI Irinn, Please see the response from the shipper "I will speak to mum to see …" at bounding box center [567, 281] width 246 height 45
copy div "I will speak to mum to see if she can get the documents signed. We will not be …"
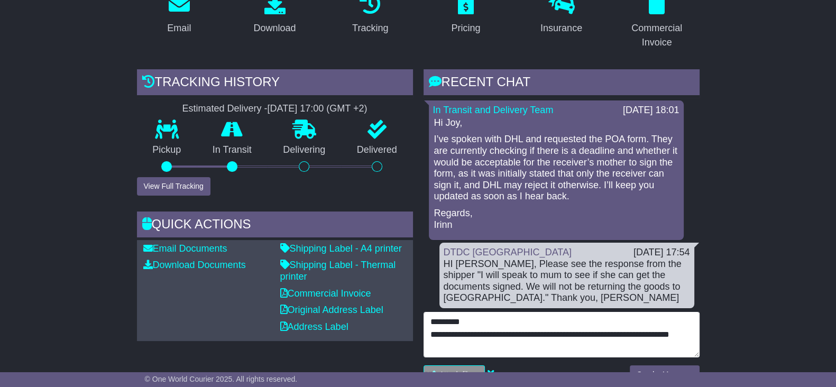
click at [506, 348] on textarea "**********" at bounding box center [562, 334] width 276 height 45
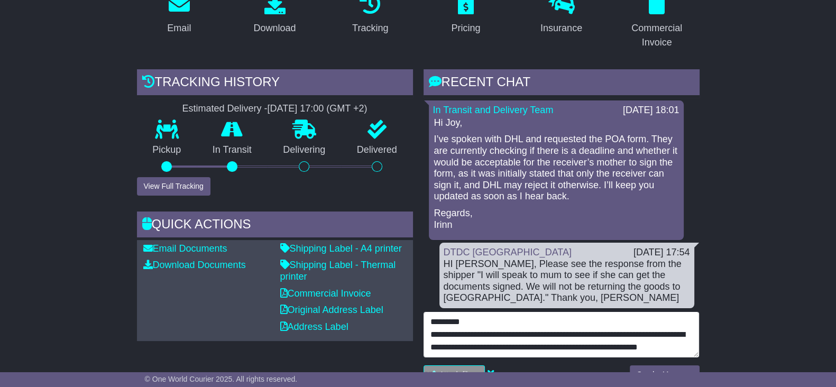
paste textarea "**********"
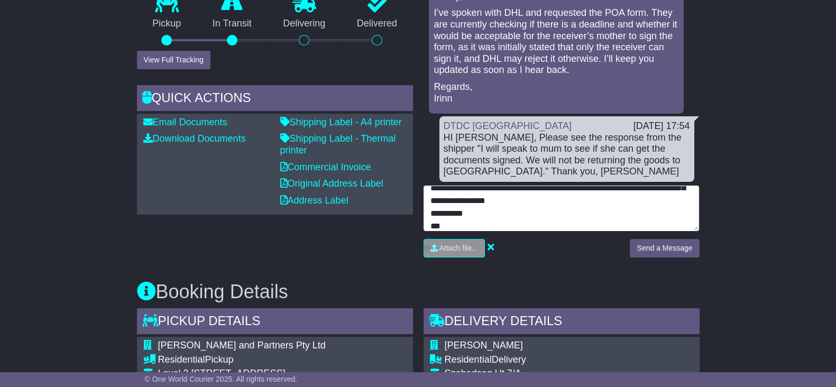
scroll to position [330, 0]
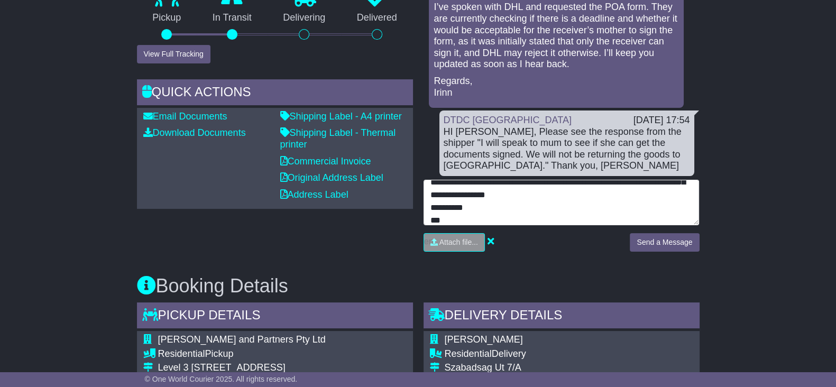
drag, startPoint x: 678, startPoint y: 197, endPoint x: 728, endPoint y: 189, distance: 49.7
click at [679, 196] on textarea "**********" at bounding box center [562, 202] width 276 height 45
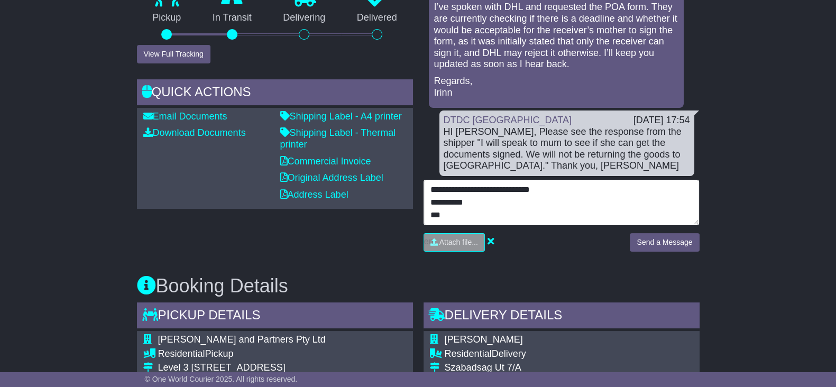
scroll to position [76, 0]
type textarea "**********"
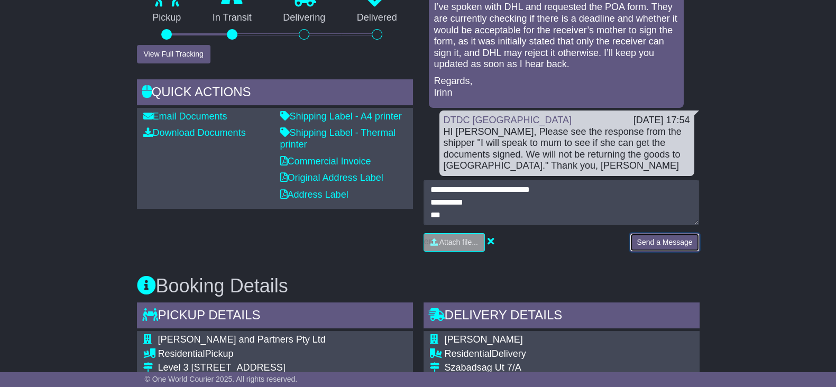
click at [678, 239] on button "Send a Message" at bounding box center [664, 242] width 69 height 19
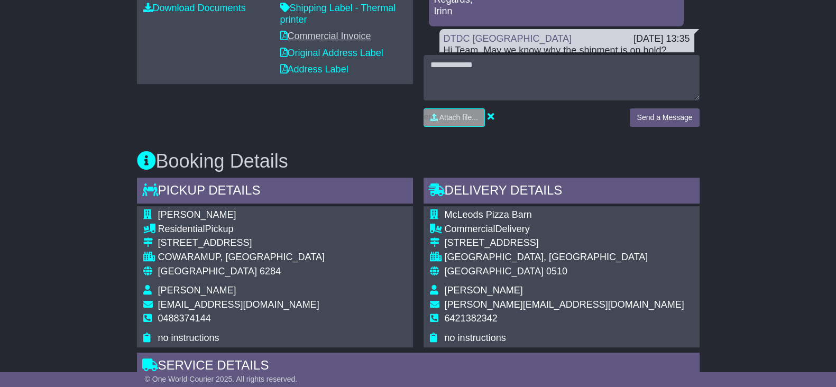
scroll to position [467, 0]
drag, startPoint x: 54, startPoint y: 149, endPoint x: 104, endPoint y: 153, distance: 49.8
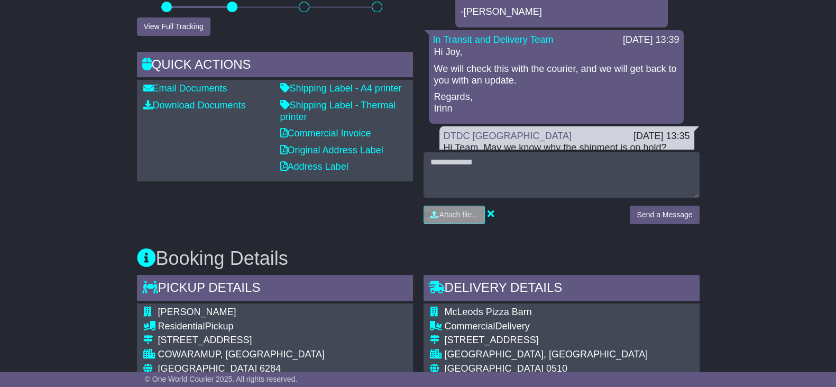
scroll to position [203, 0]
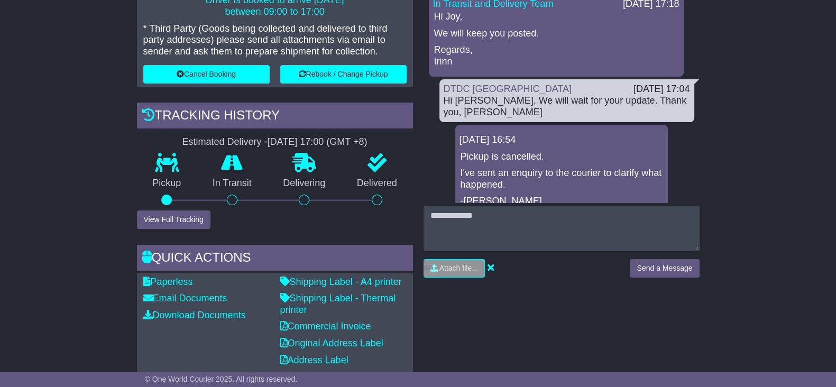
scroll to position [319, 0]
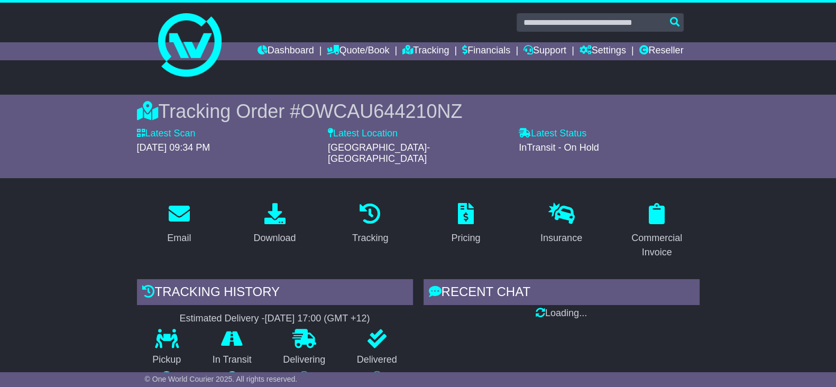
scroll to position [203, 0]
